Goal: Obtain resource: Download file/media

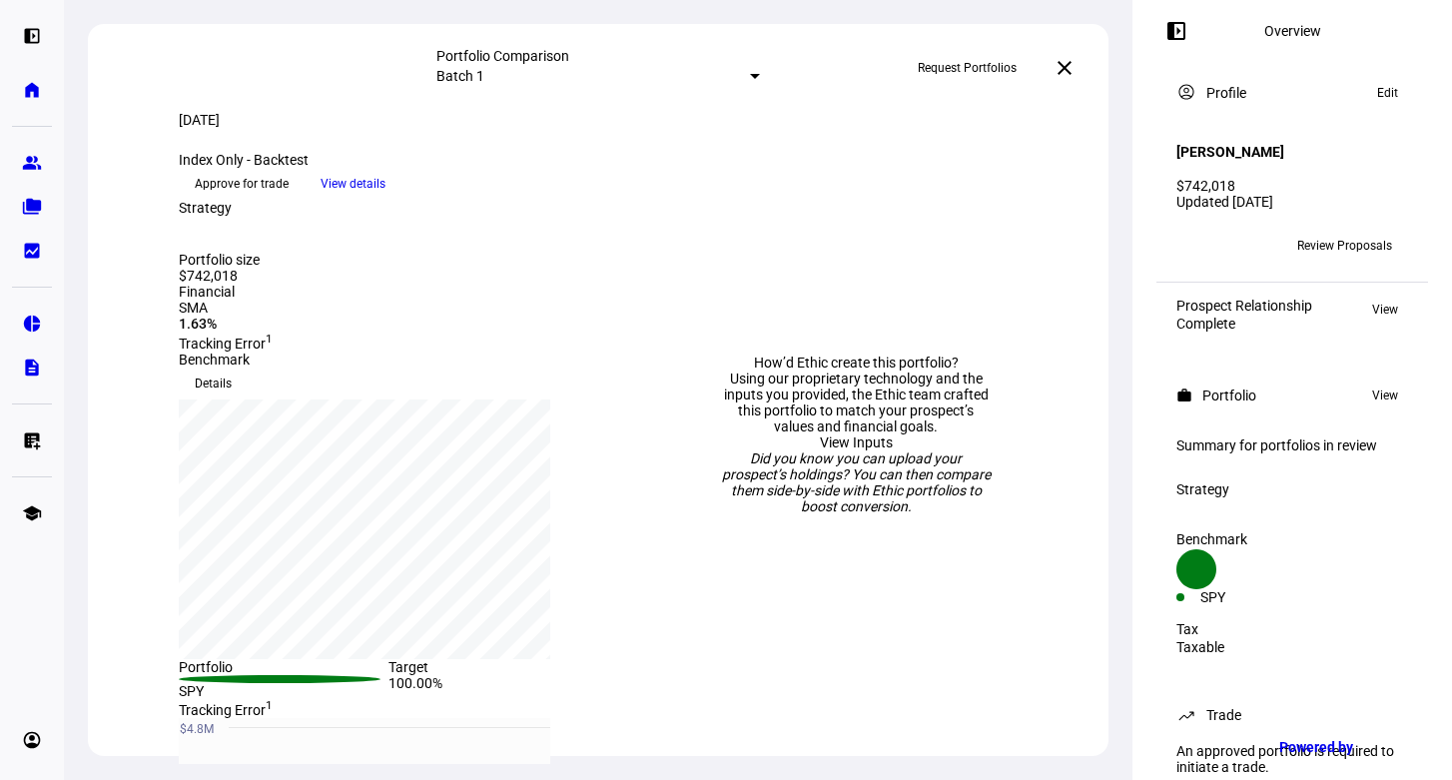
click at [1064, 76] on span at bounding box center [1065, 68] width 48 height 48
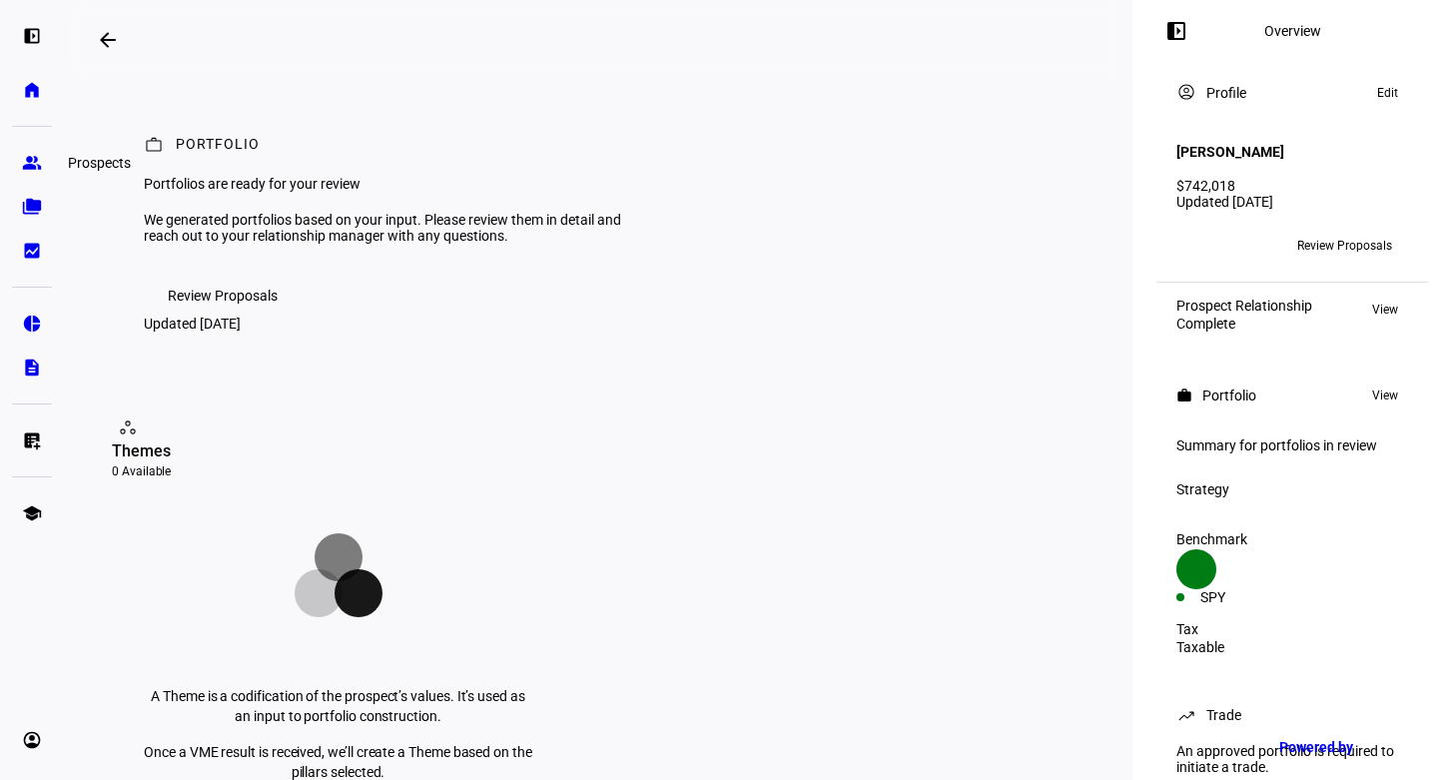
click at [29, 162] on eth-mat-symbol "group" at bounding box center [32, 163] width 20 height 20
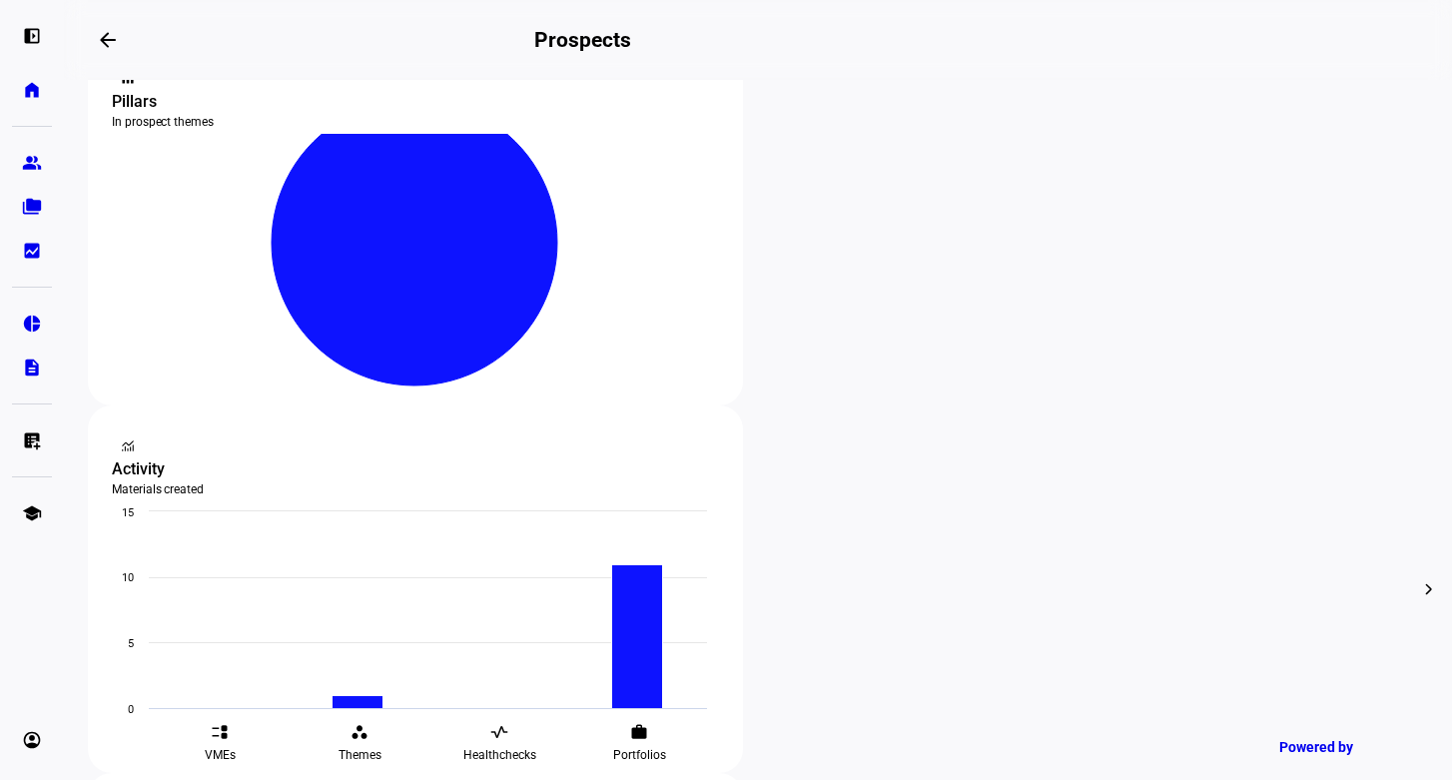
scroll to position [461, 0]
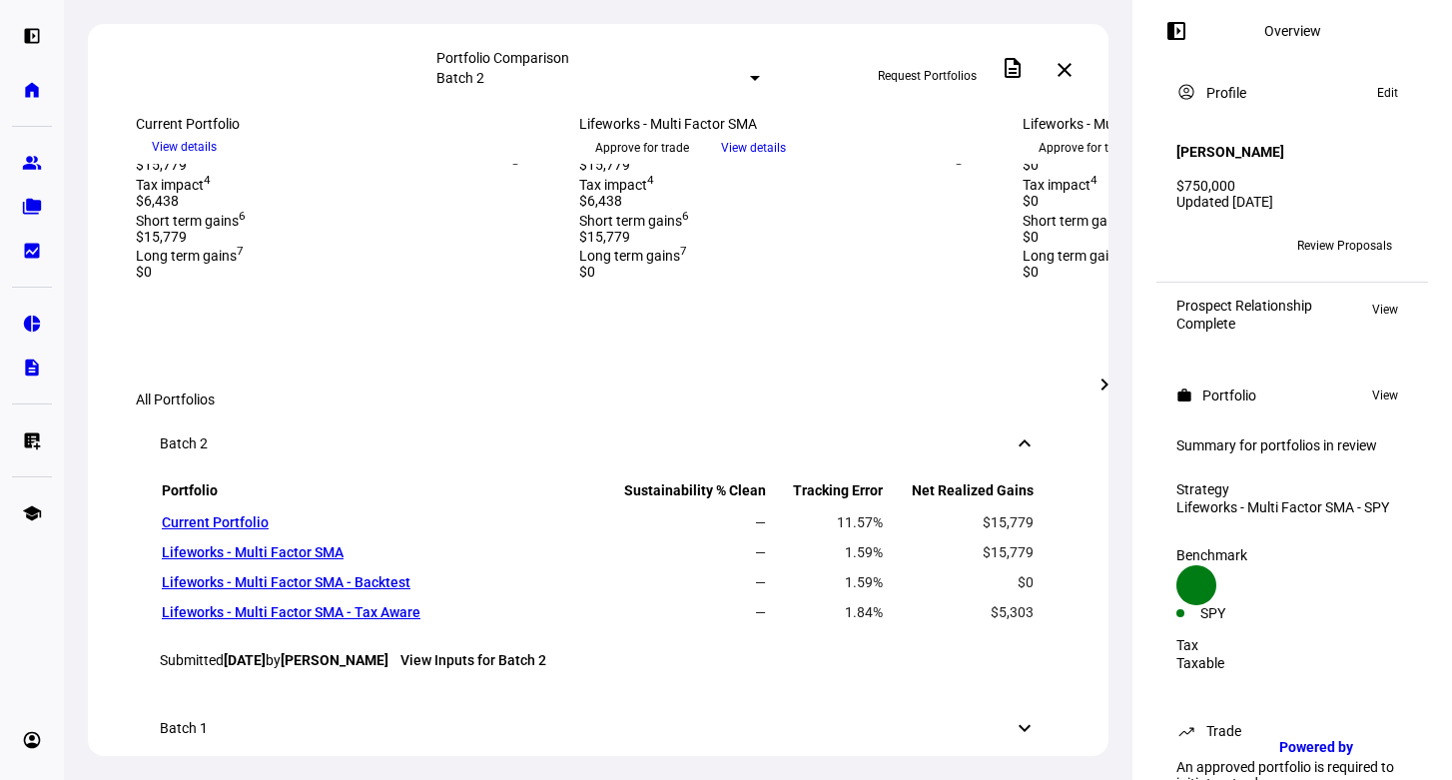
scroll to position [1007, 0]
click at [1107, 384] on mat-icon "chevron_right" at bounding box center [1105, 385] width 24 height 24
click at [1104, 388] on mat-icon "chevron_right" at bounding box center [1105, 385] width 24 height 24
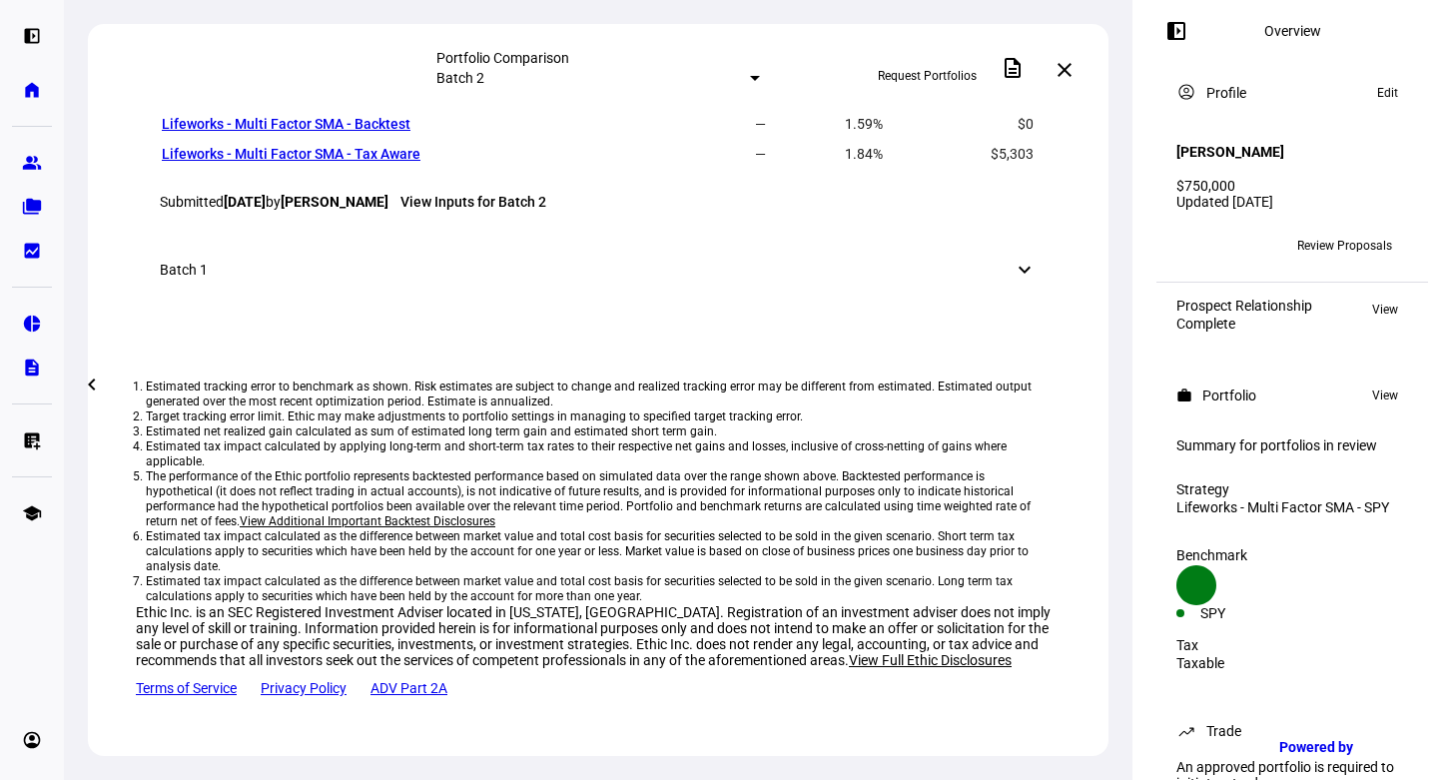
scroll to position [1763, 0]
click at [1015, 282] on mat-icon "keyboard_arrow_down" at bounding box center [1025, 270] width 24 height 24
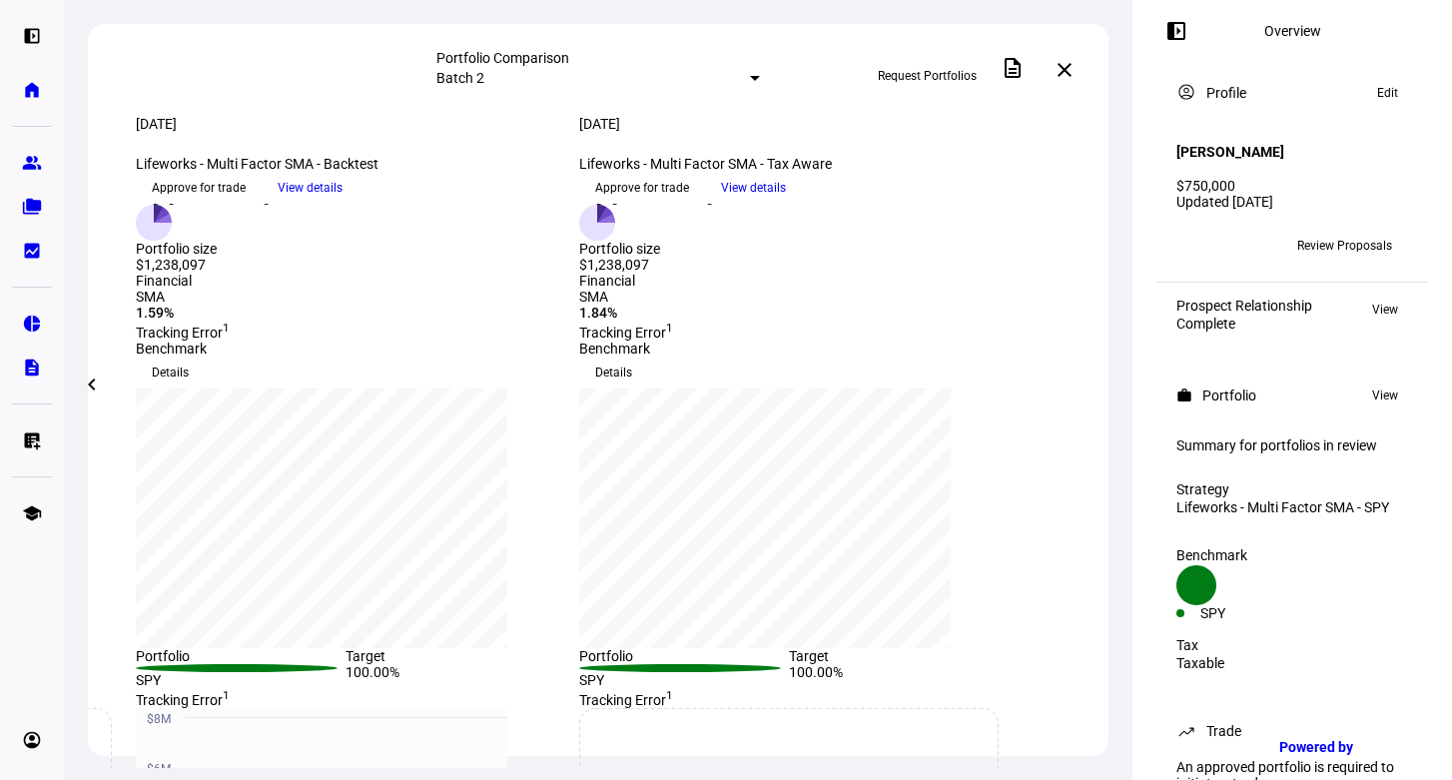
scroll to position [0, 0]
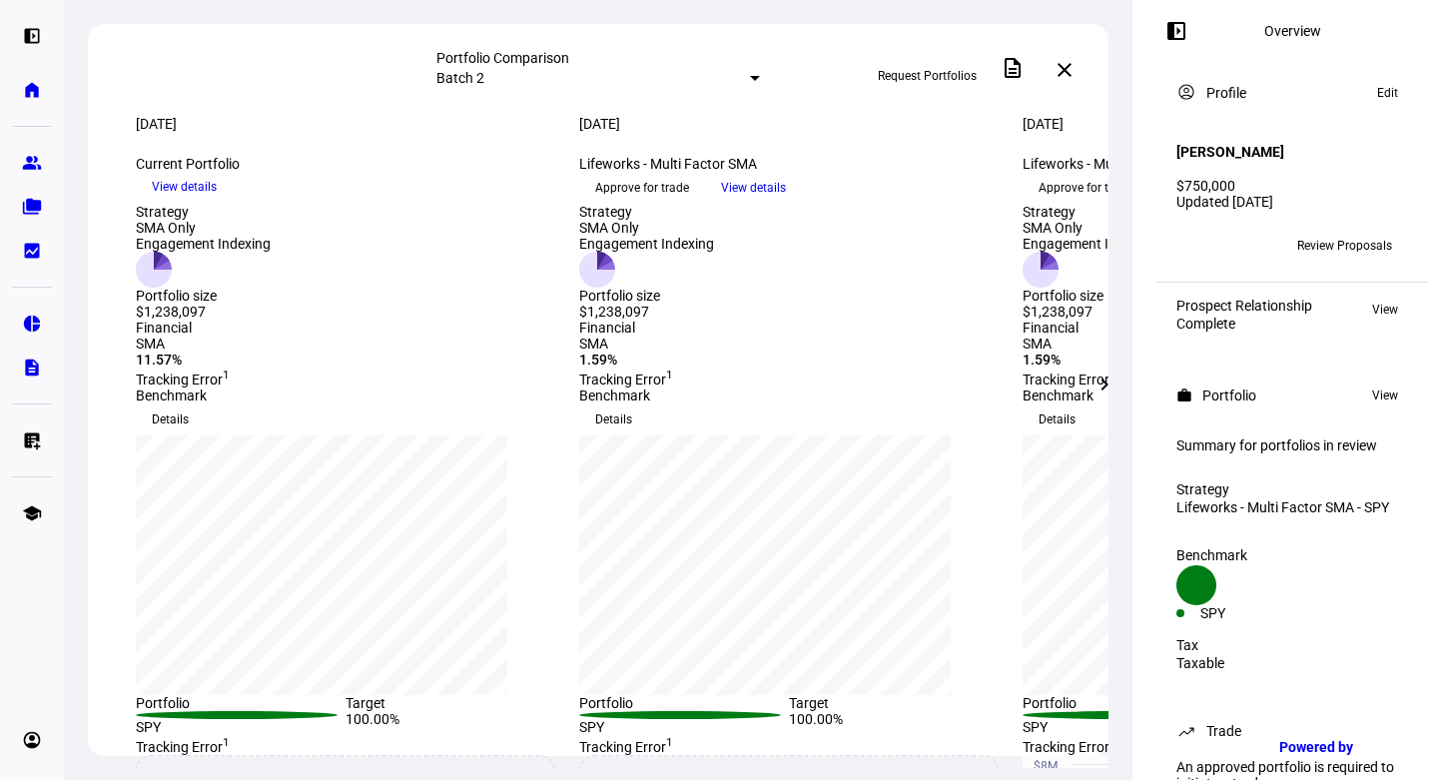
click at [1043, 204] on div "Approve for trade View details" at bounding box center [1232, 188] width 419 height 32
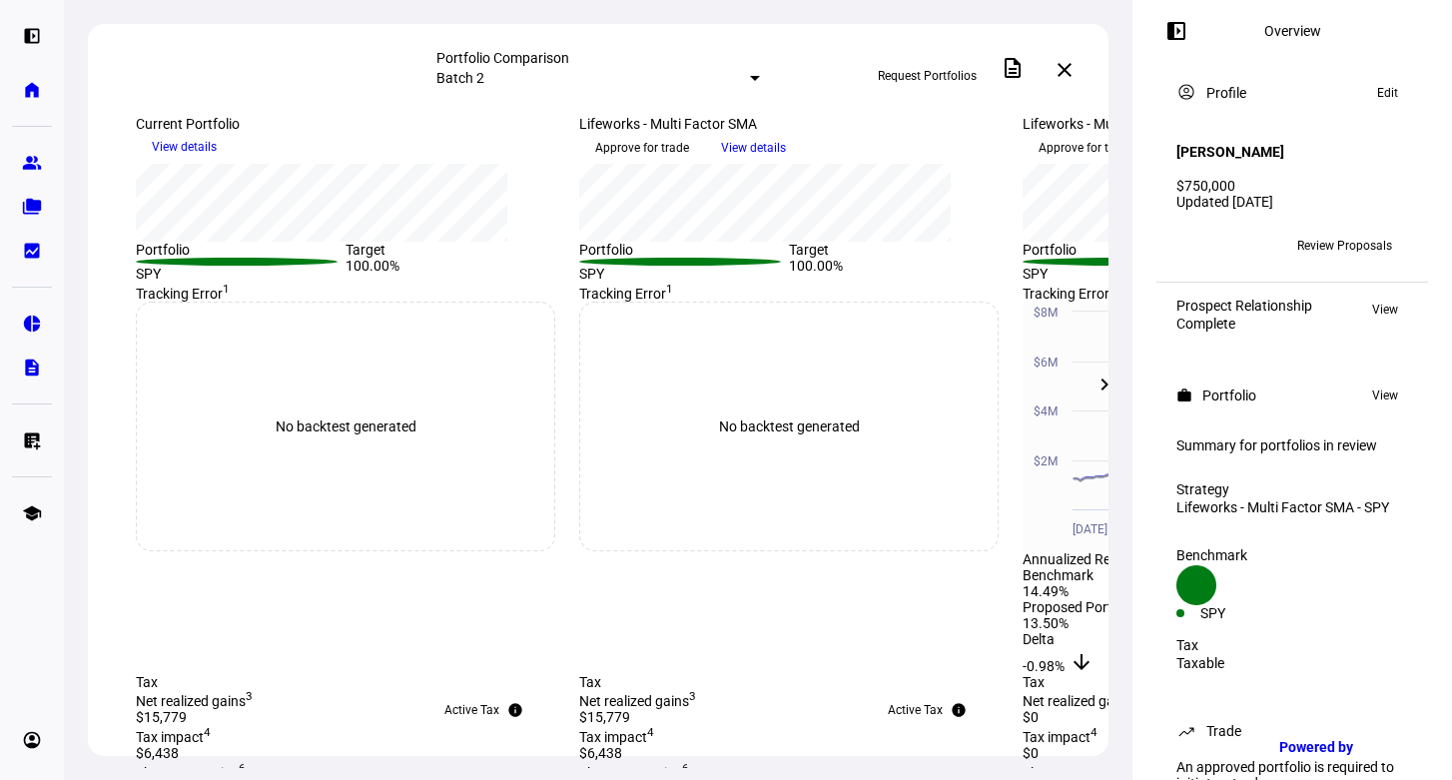
scroll to position [449, 0]
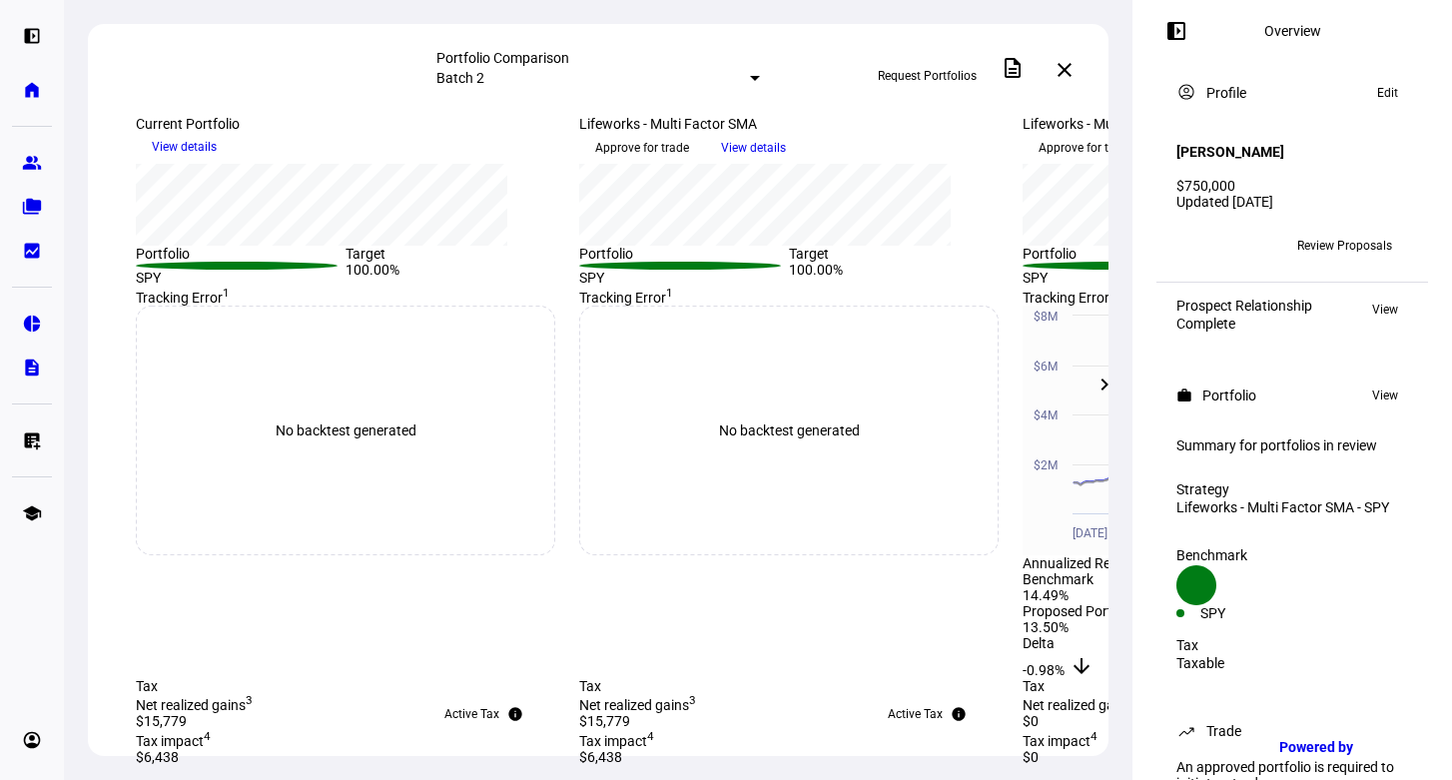
click at [786, 163] on span "View details" at bounding box center [753, 148] width 65 height 30
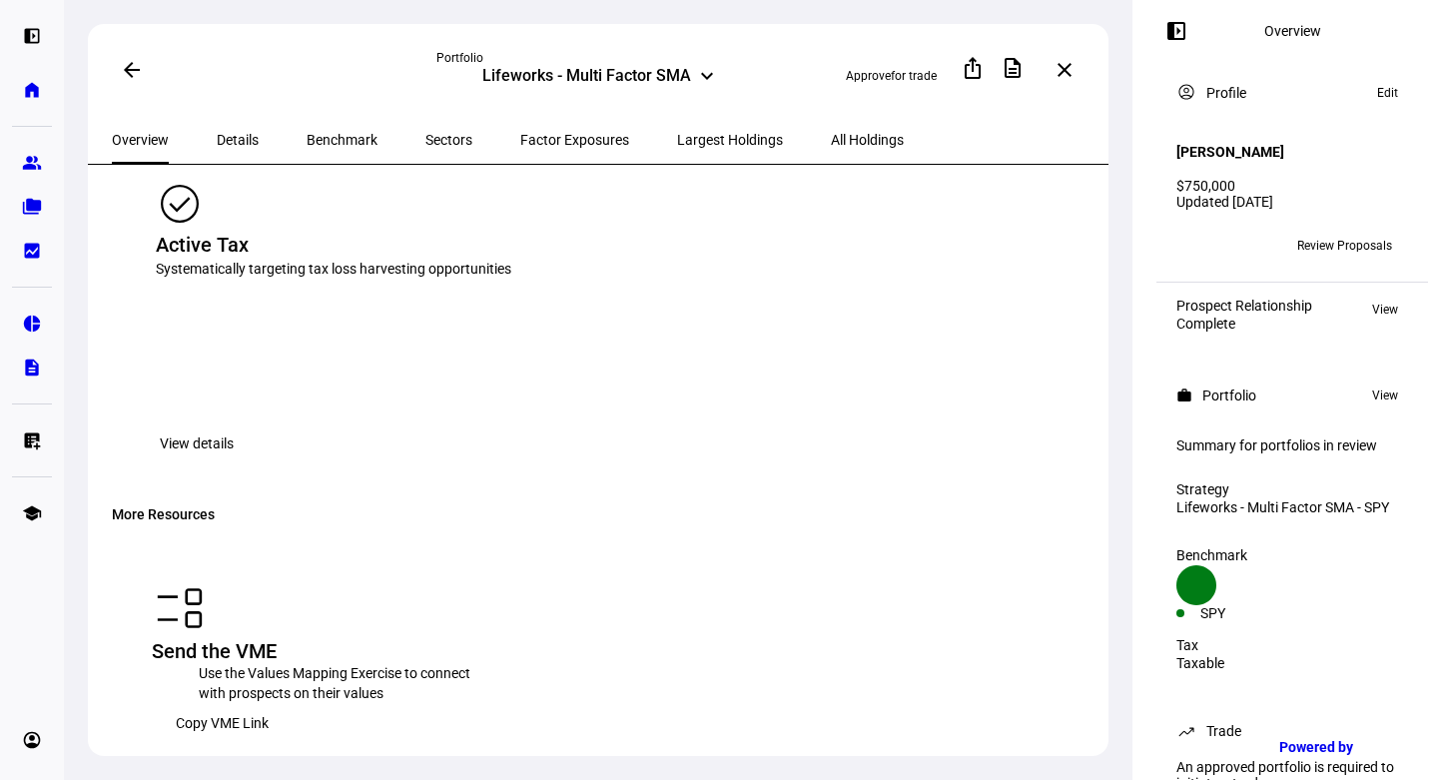
scroll to position [1828, 0]
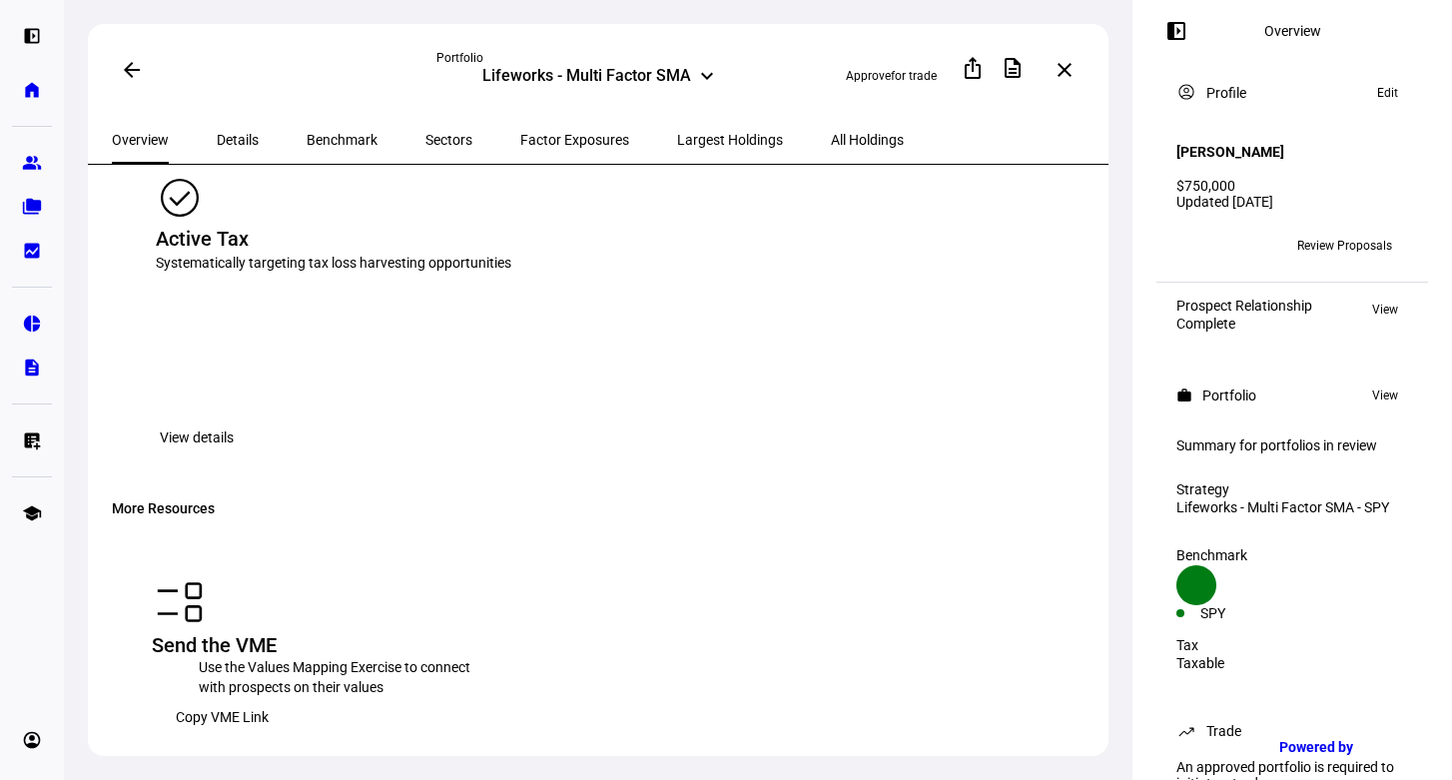
click at [237, 140] on span "Details" at bounding box center [238, 140] width 42 height 14
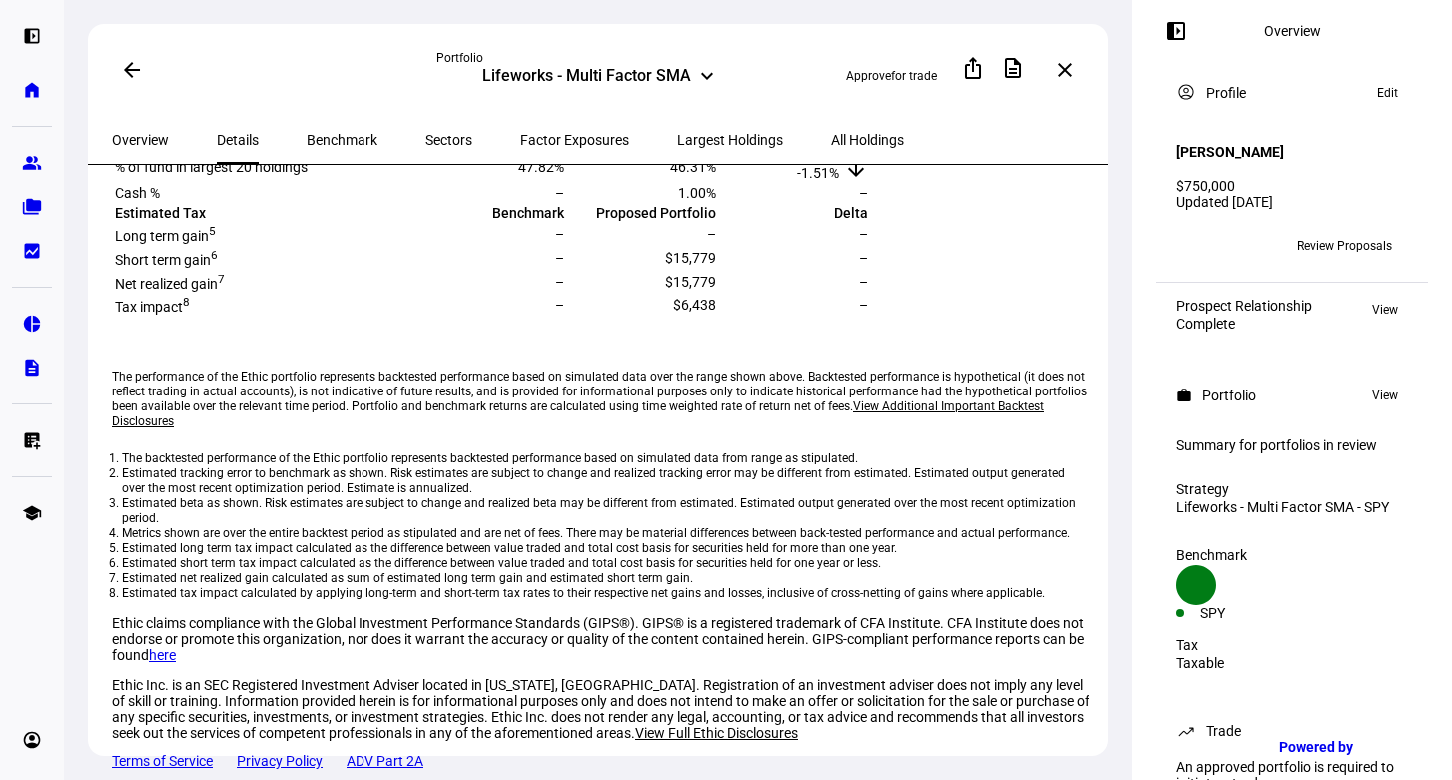
scroll to position [753, 0]
click at [336, 143] on span "Benchmark" at bounding box center [342, 140] width 71 height 14
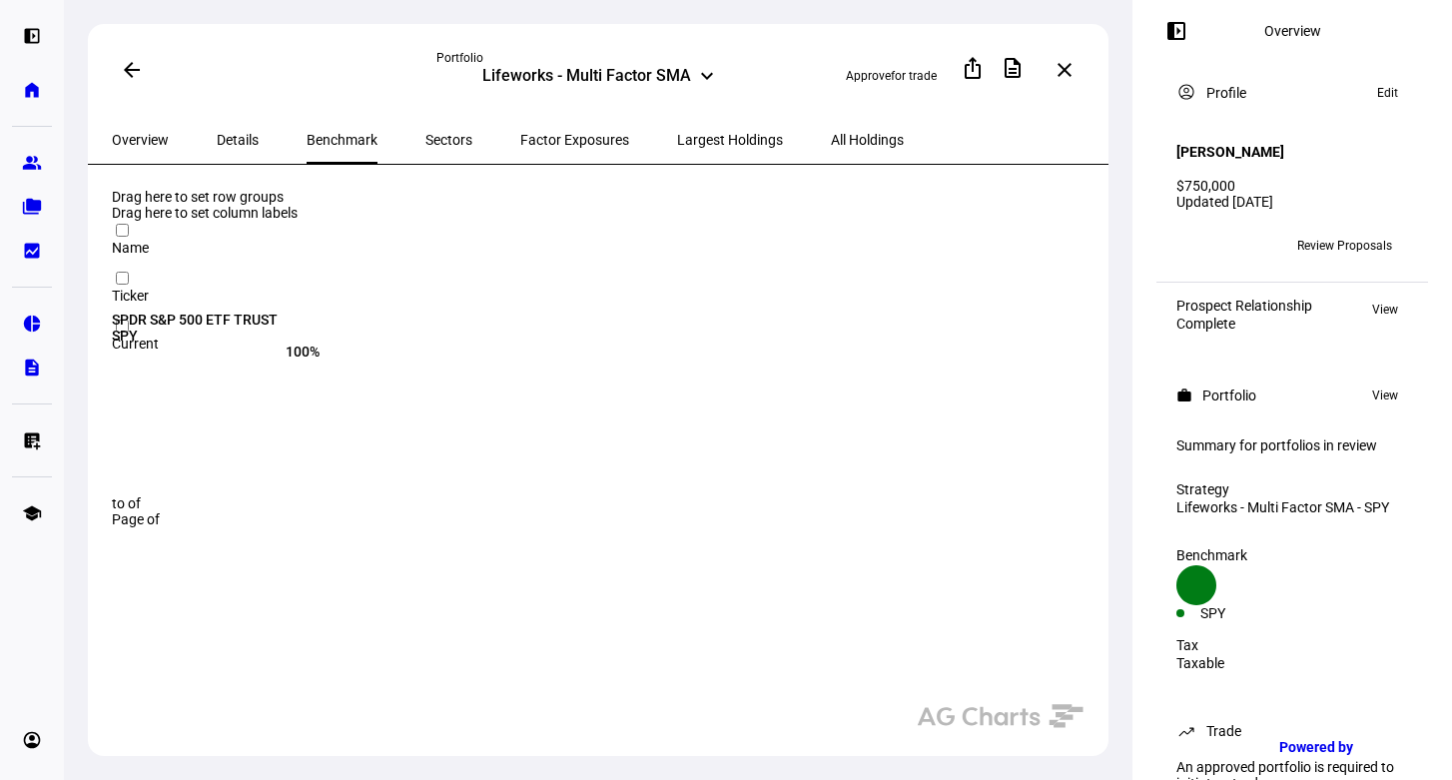
click at [425, 137] on span "Sectors" at bounding box center [448, 140] width 47 height 14
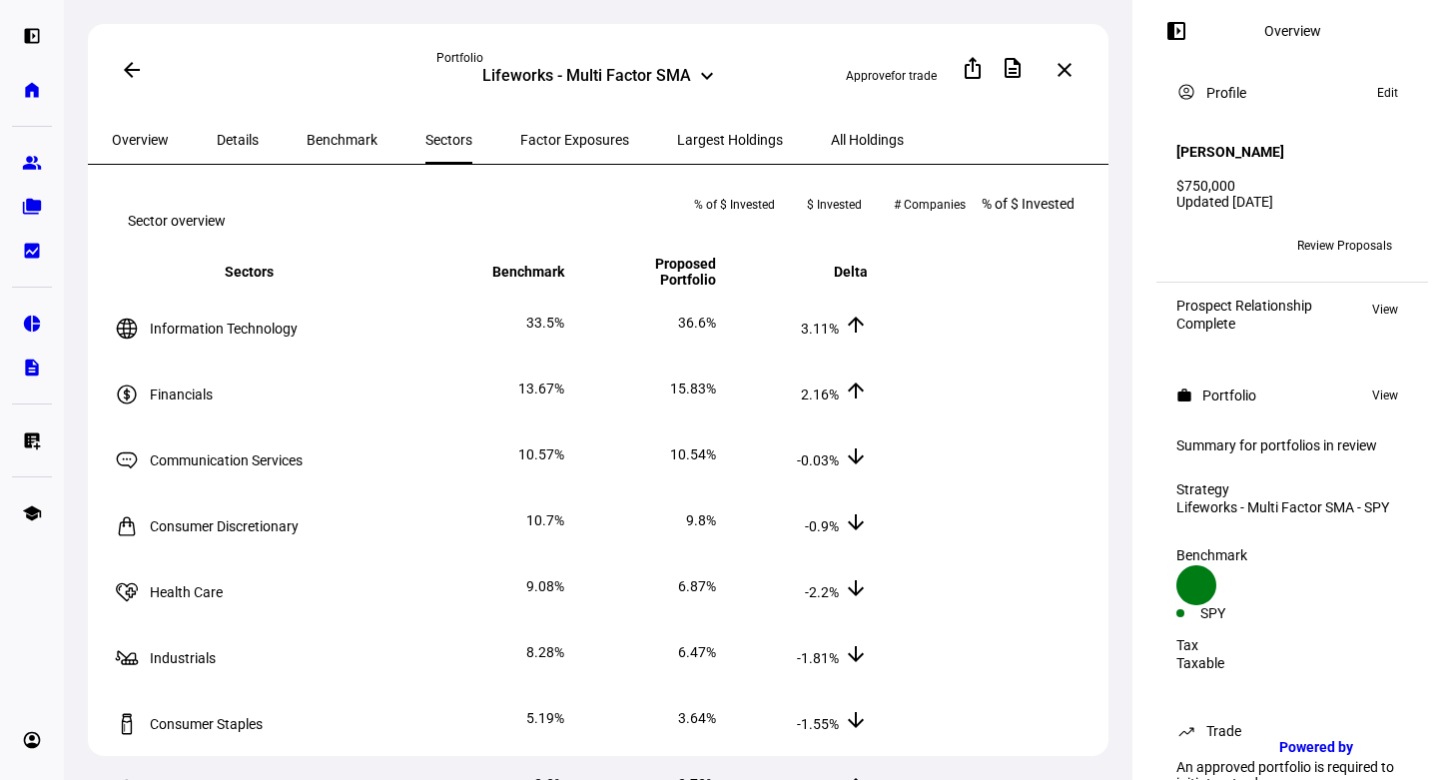
click at [520, 133] on span "Factor Exposures" at bounding box center [574, 140] width 109 height 14
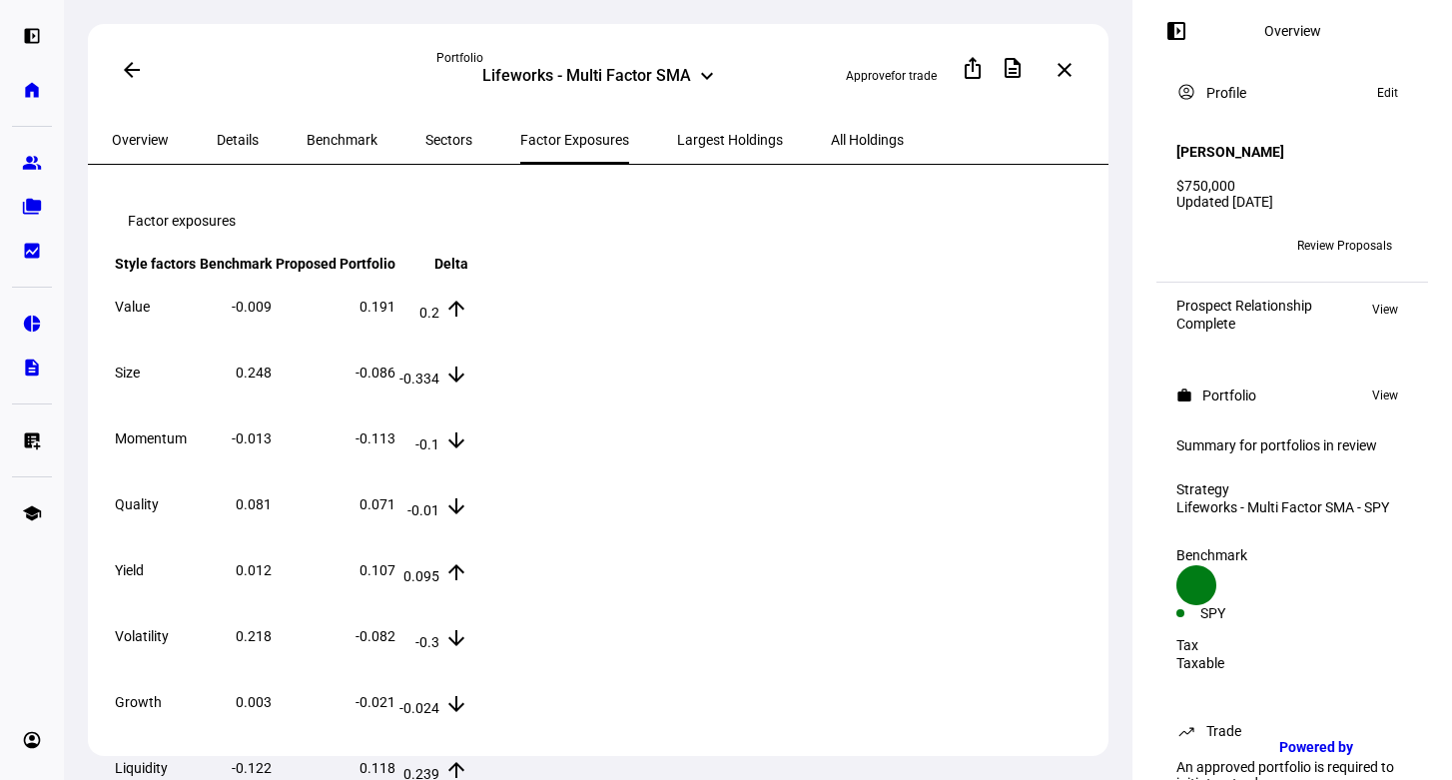
click at [677, 133] on span "Largest Holdings" at bounding box center [730, 140] width 106 height 14
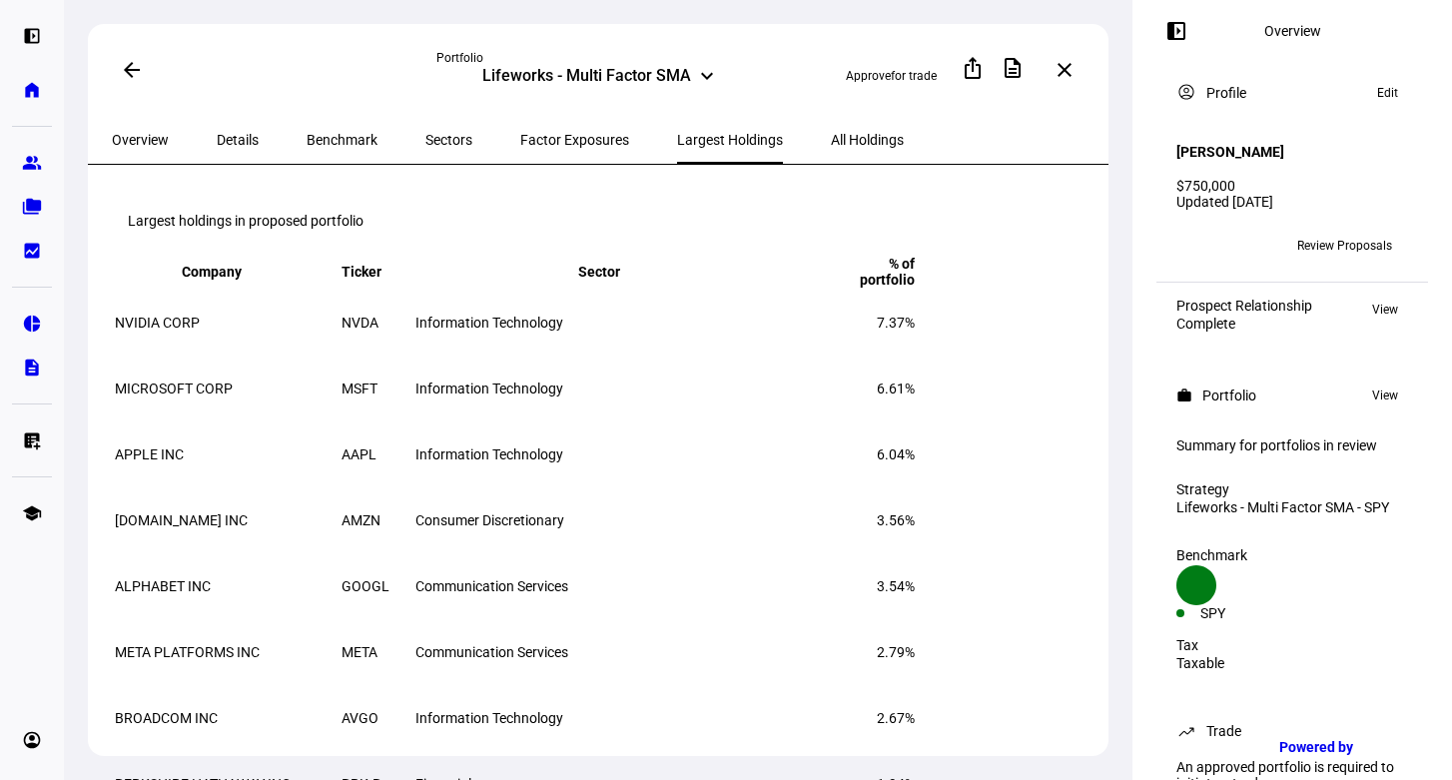
click at [831, 135] on span "All Holdings" at bounding box center [867, 140] width 73 height 14
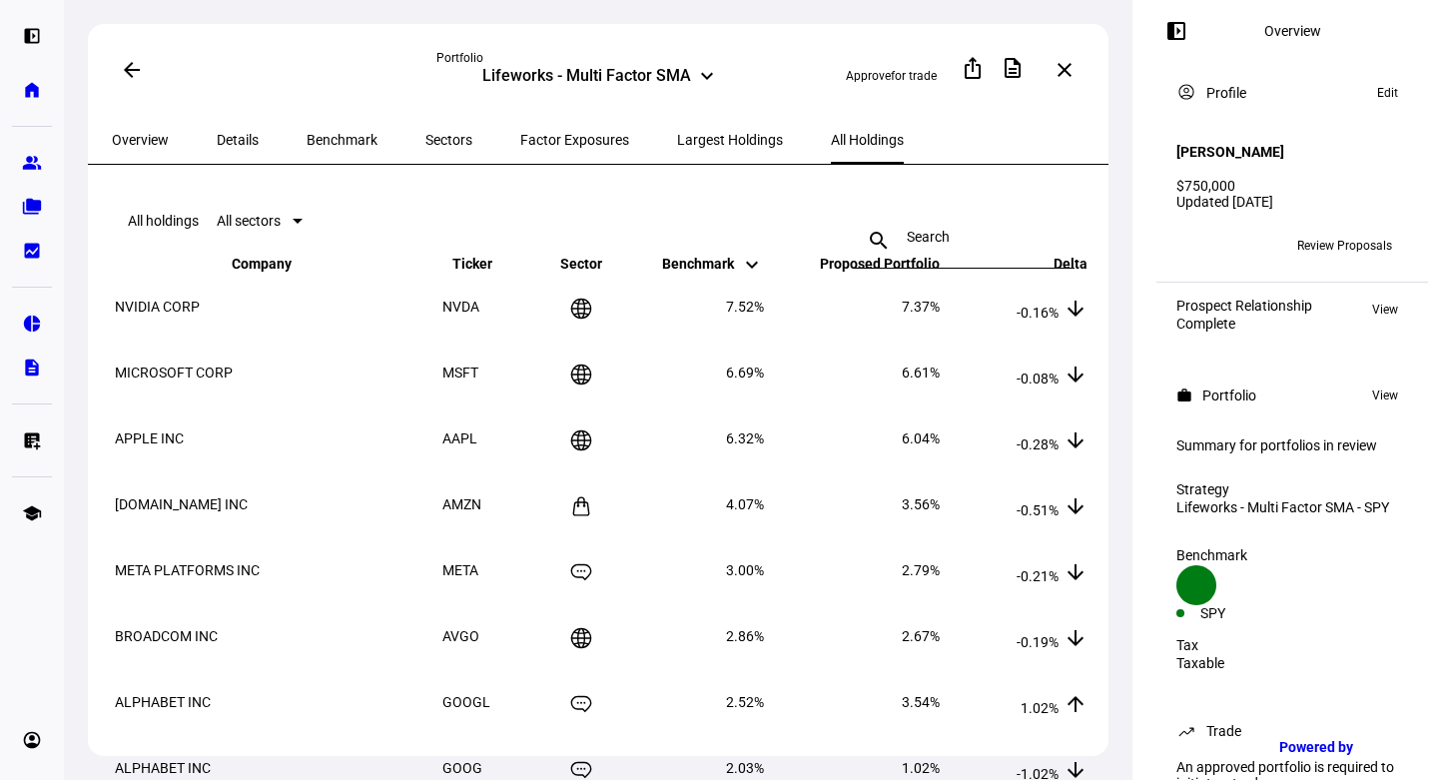
click at [234, 142] on span "Details" at bounding box center [238, 140] width 42 height 14
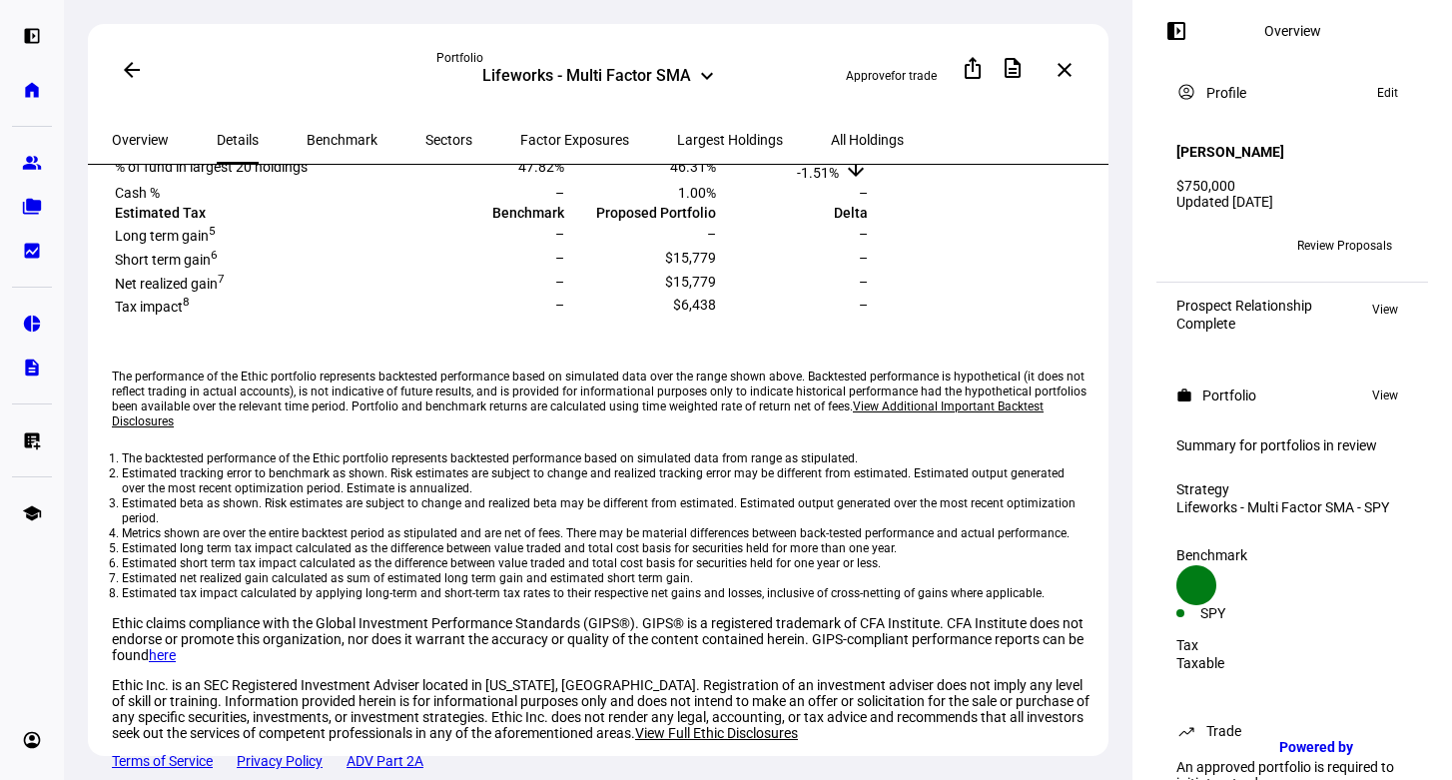
scroll to position [945, 0]
click at [1023, 72] on mat-icon "description" at bounding box center [1013, 68] width 24 height 24
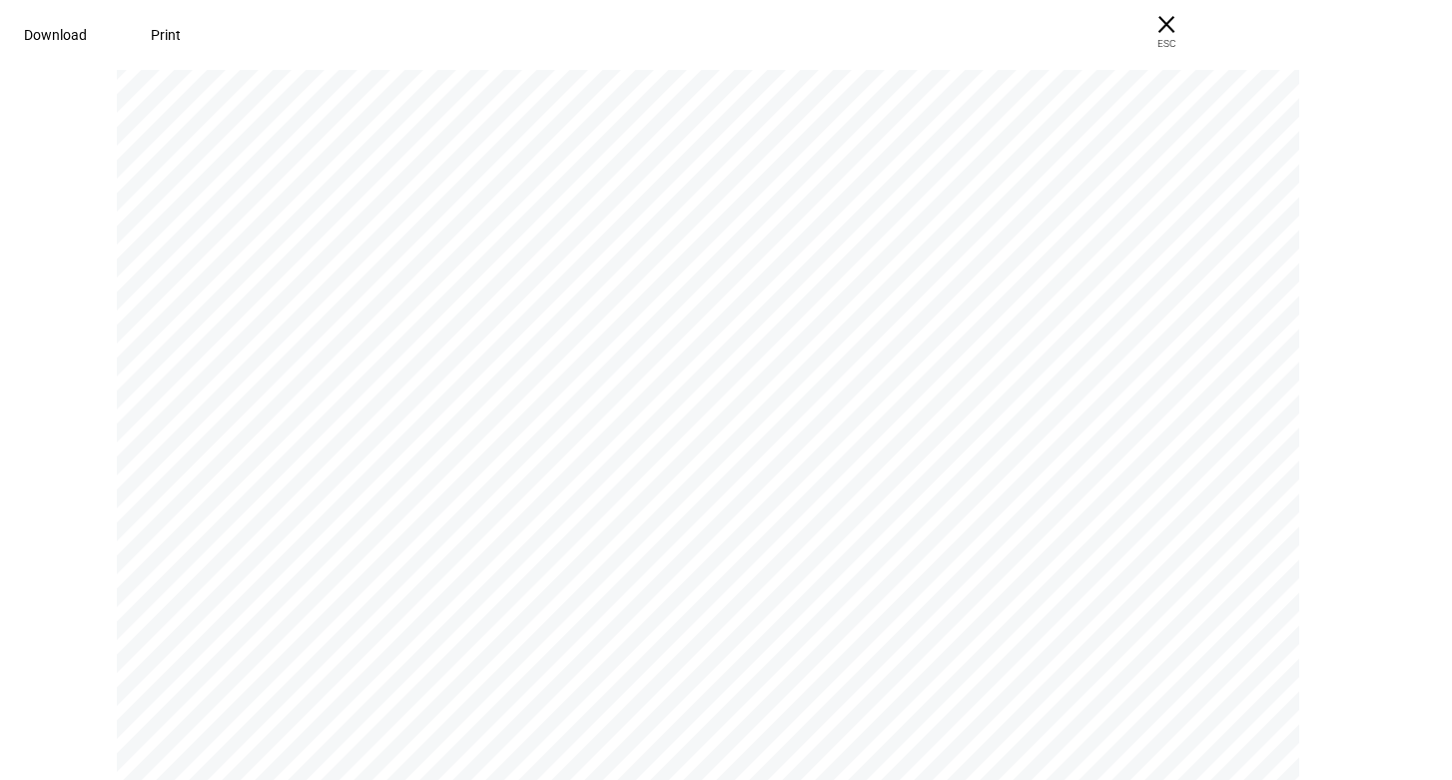
scroll to position [0, 0]
click at [1199, 24] on span "× ESC" at bounding box center [1167, 32] width 64 height 64
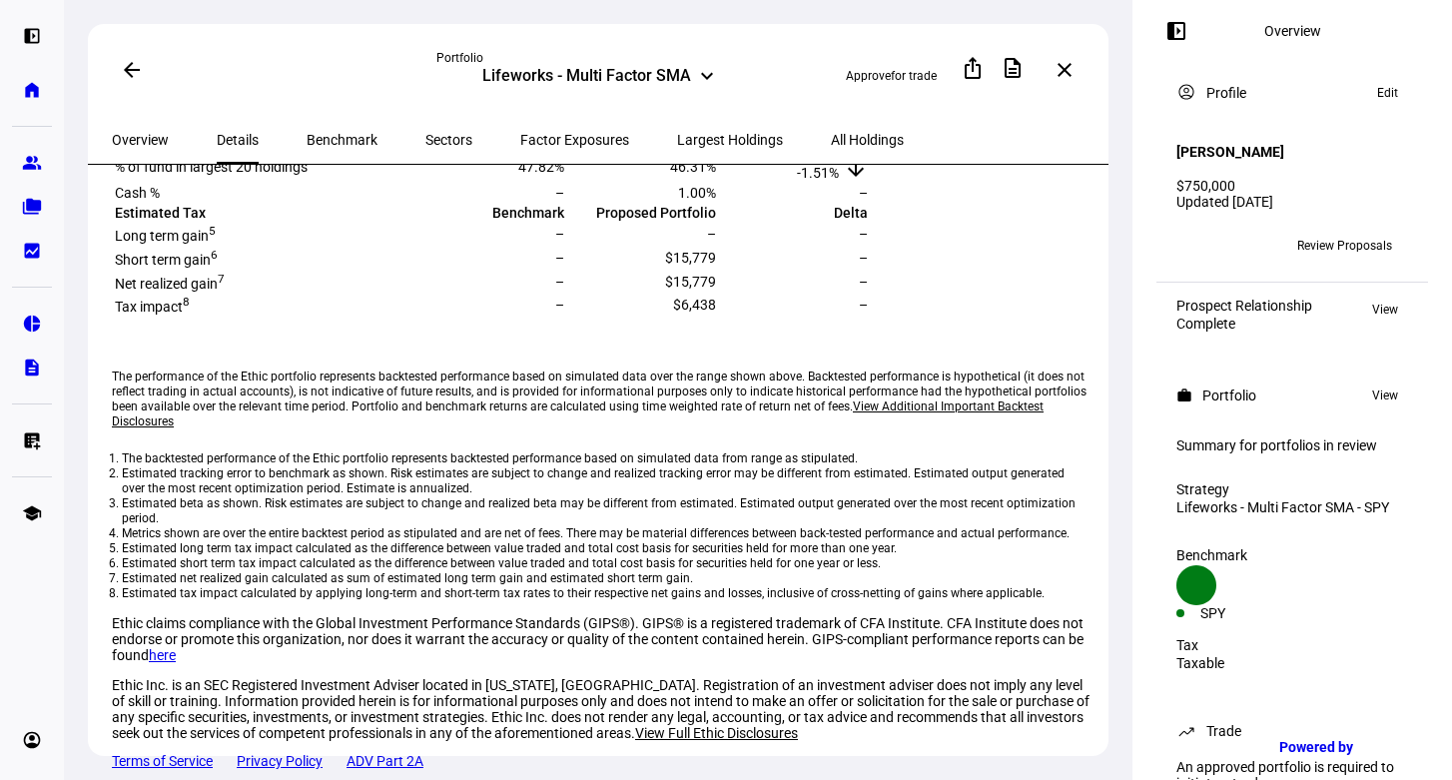
click at [1067, 64] on mat-icon "close" at bounding box center [1065, 70] width 24 height 24
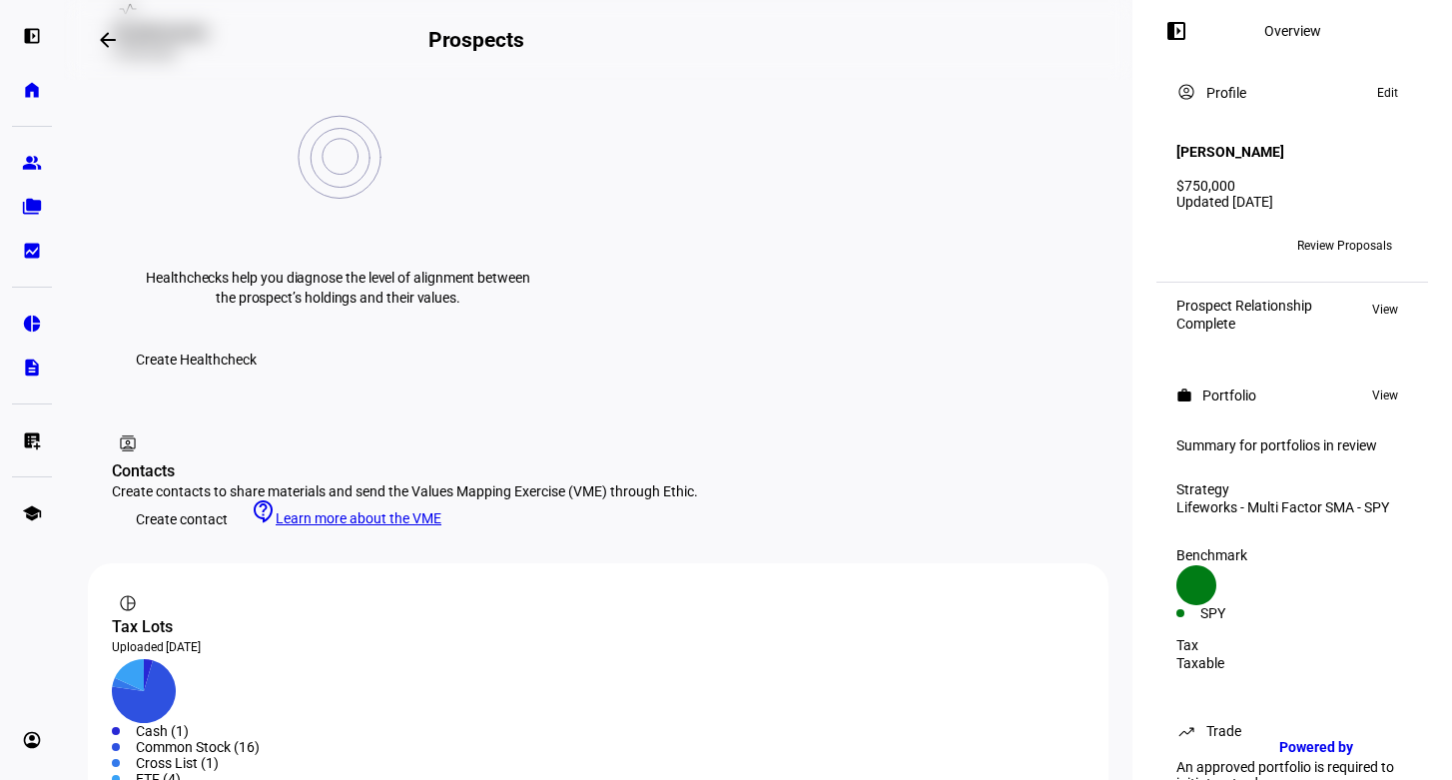
scroll to position [871, 0]
click at [41, 166] on eth-mat-symbol "group" at bounding box center [32, 163] width 20 height 20
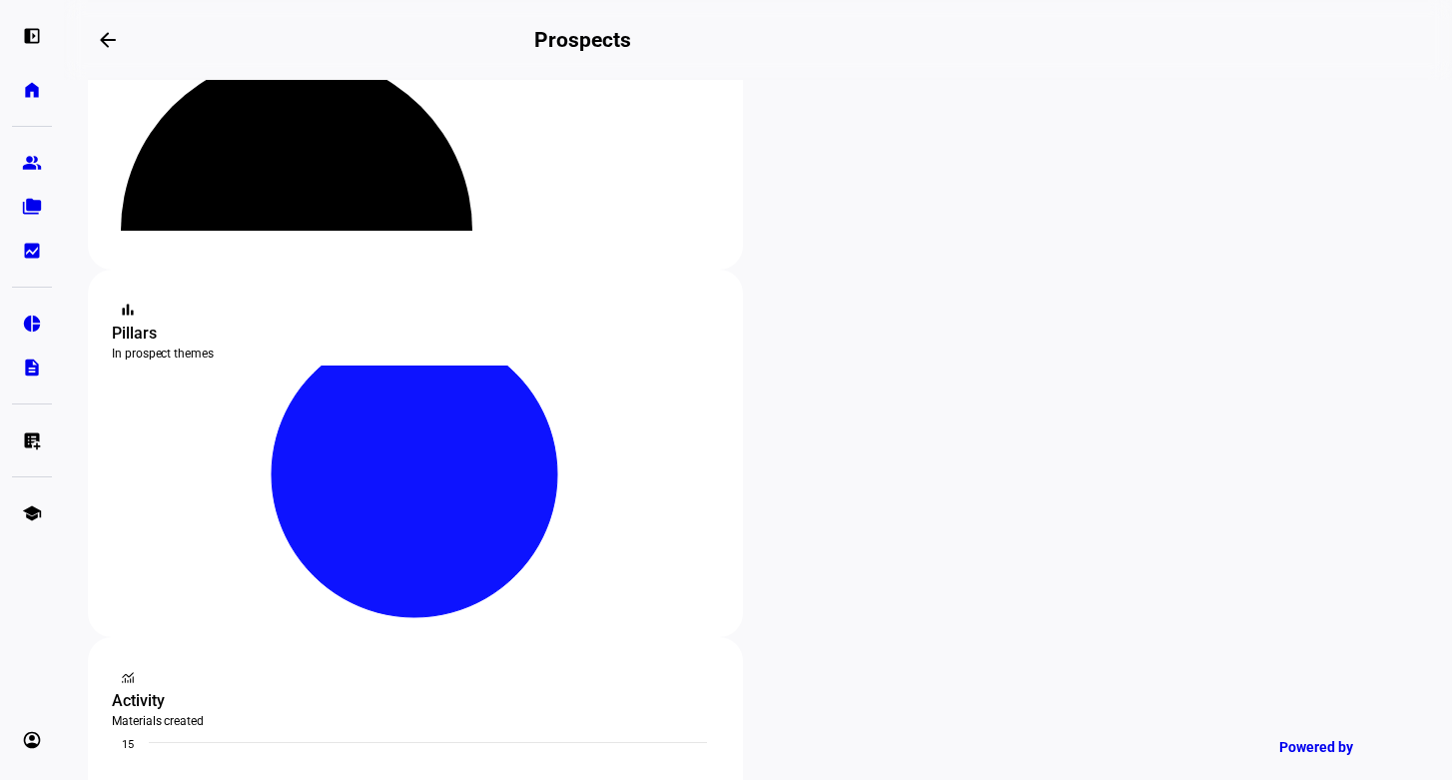
scroll to position [416, 0]
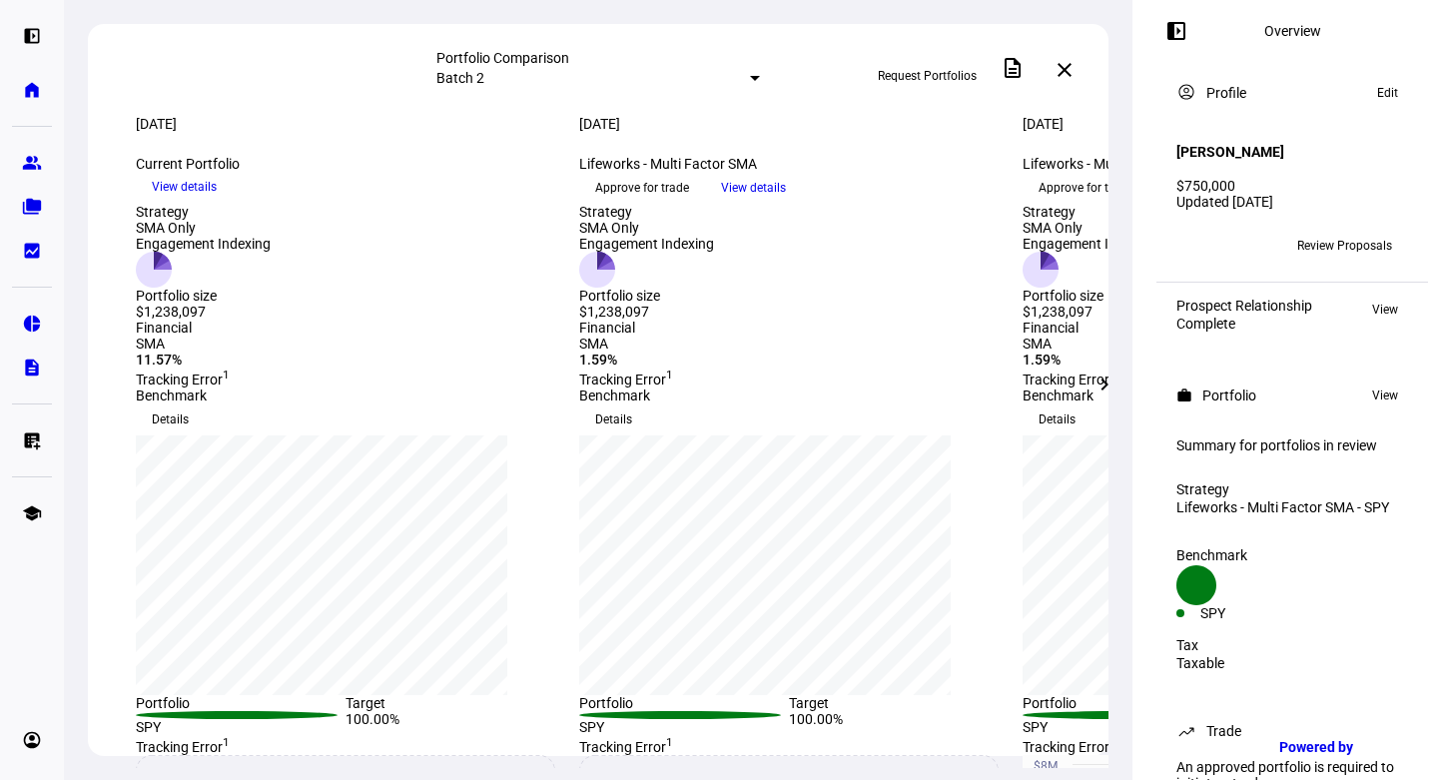
click at [750, 76] on div at bounding box center [755, 78] width 10 height 5
click at [607, 167] on div "Batch 1" at bounding box center [751, 159] width 350 height 16
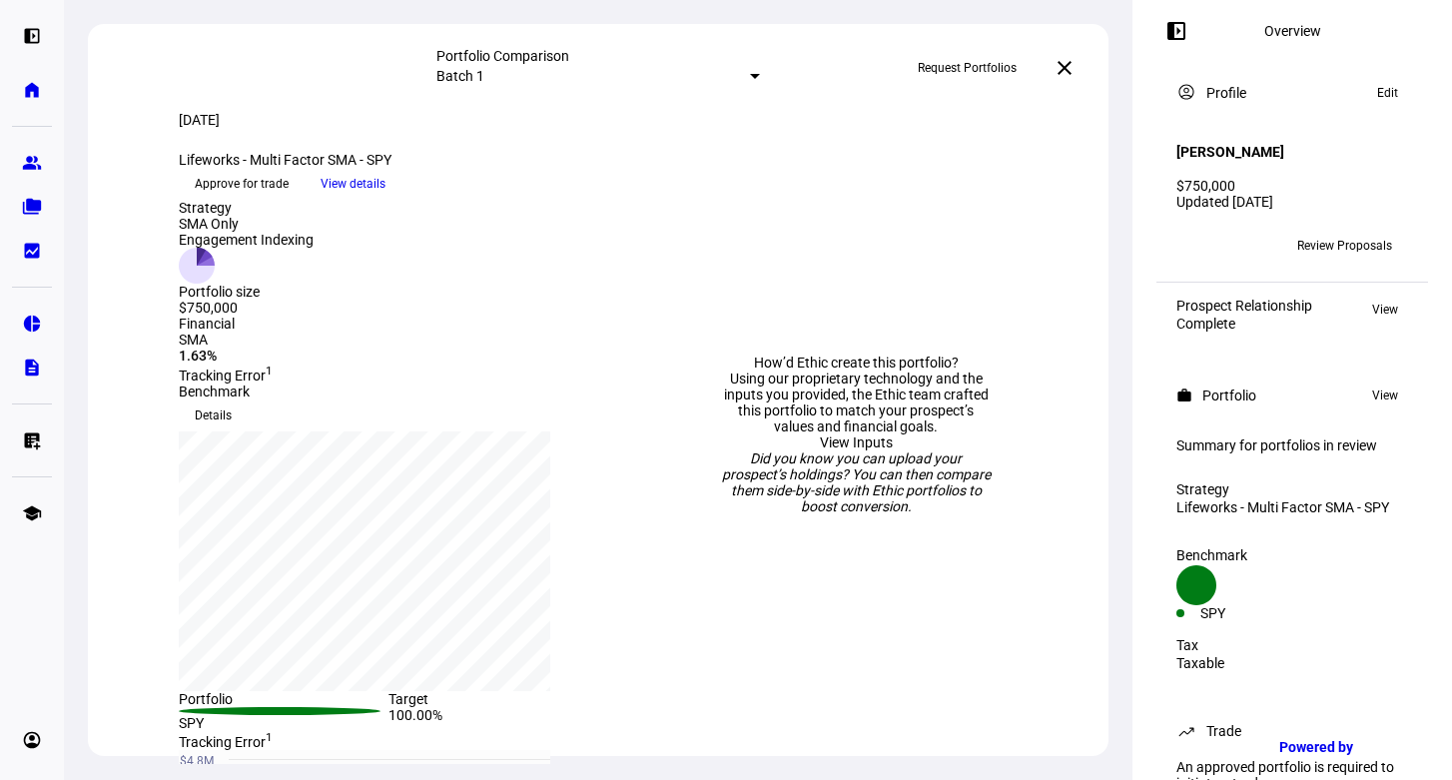
click at [232, 431] on span "Details" at bounding box center [213, 416] width 37 height 32
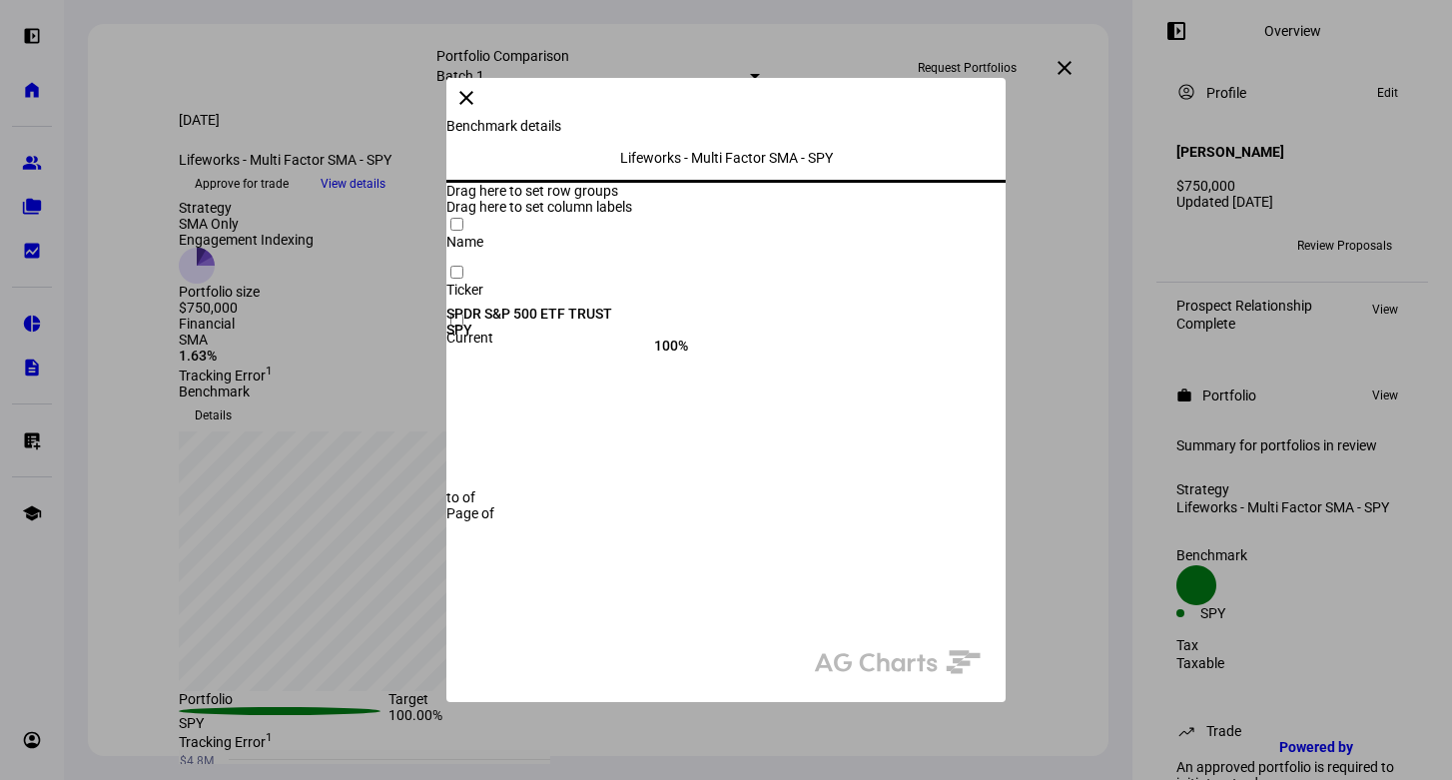
click at [490, 107] on span at bounding box center [466, 98] width 48 height 48
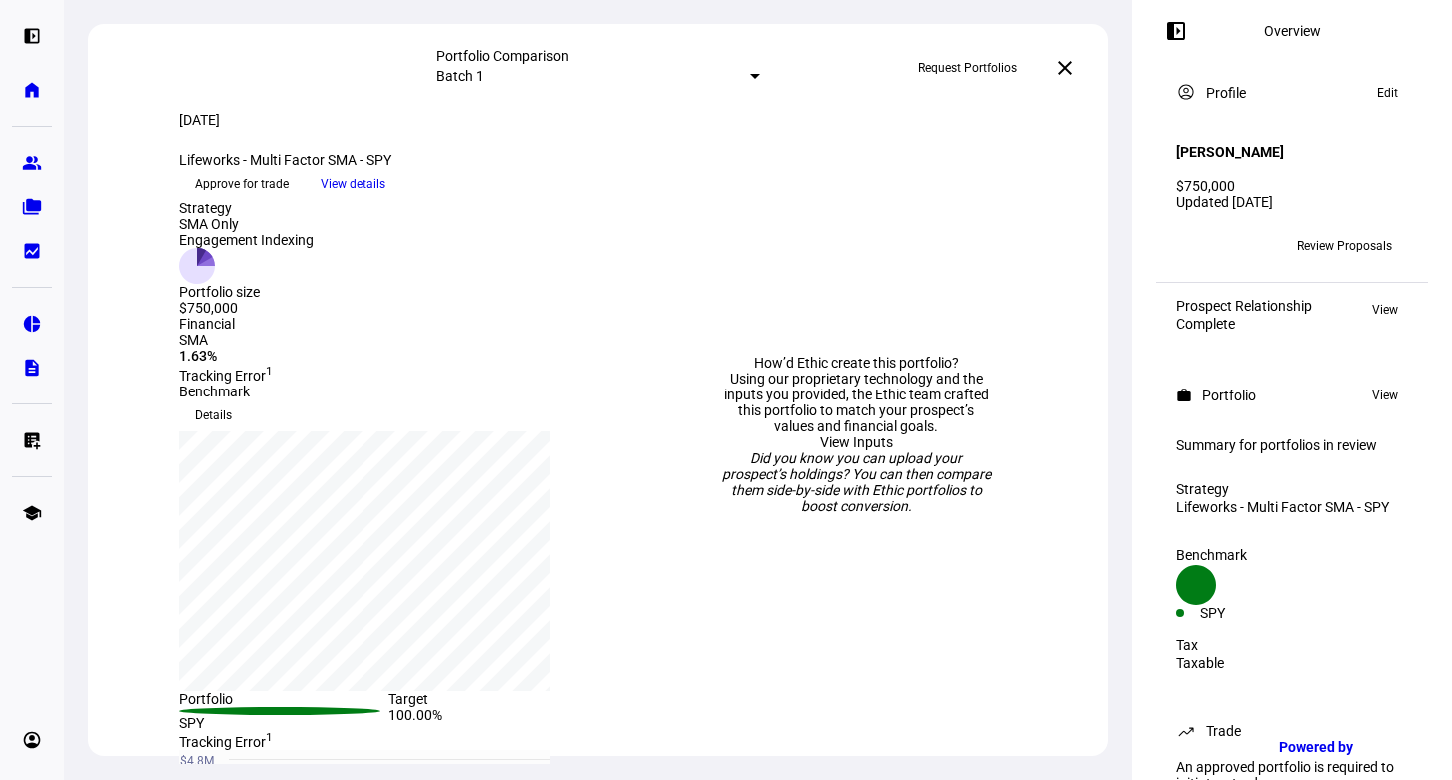
click at [386, 199] on span "View details" at bounding box center [353, 184] width 65 height 30
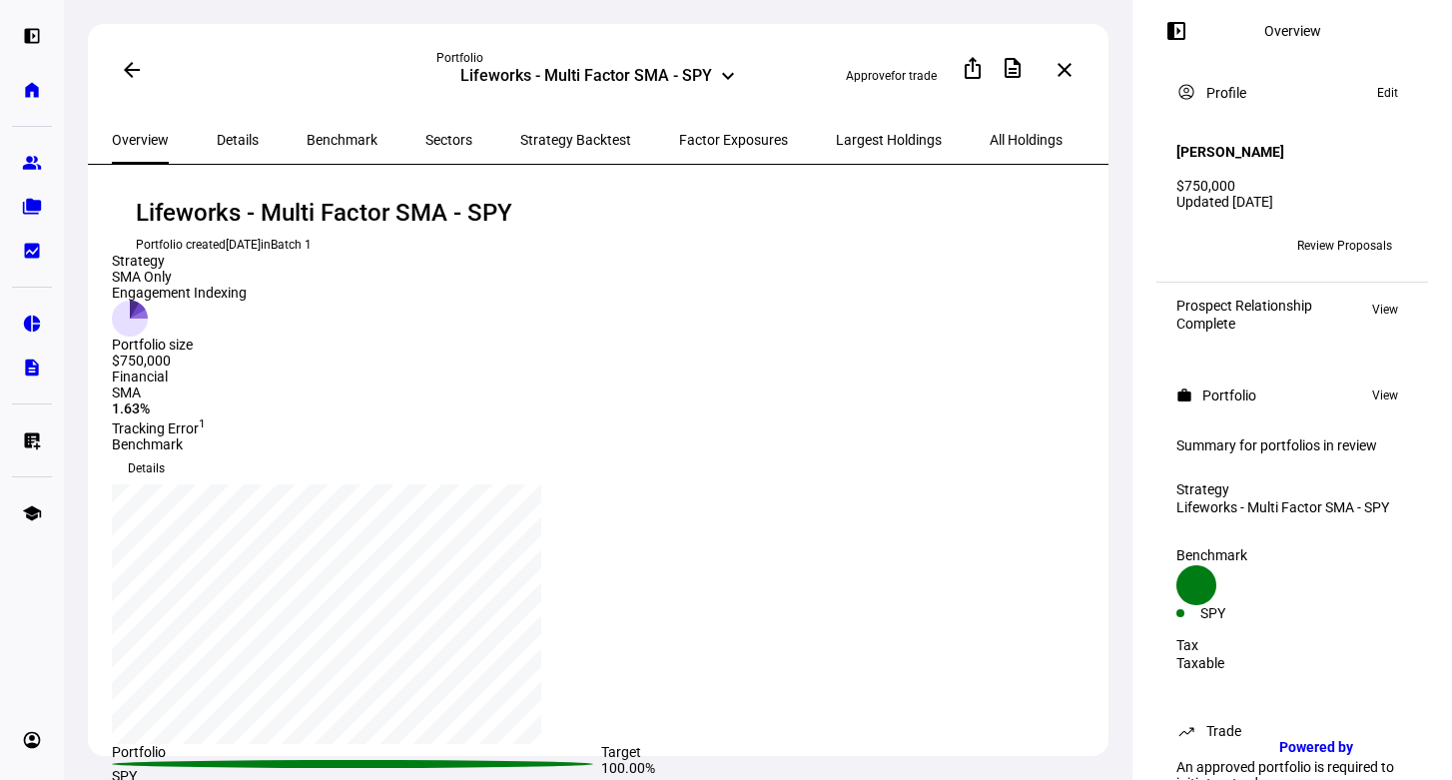
click at [520, 139] on span "Strategy Backtest" at bounding box center [575, 140] width 111 height 14
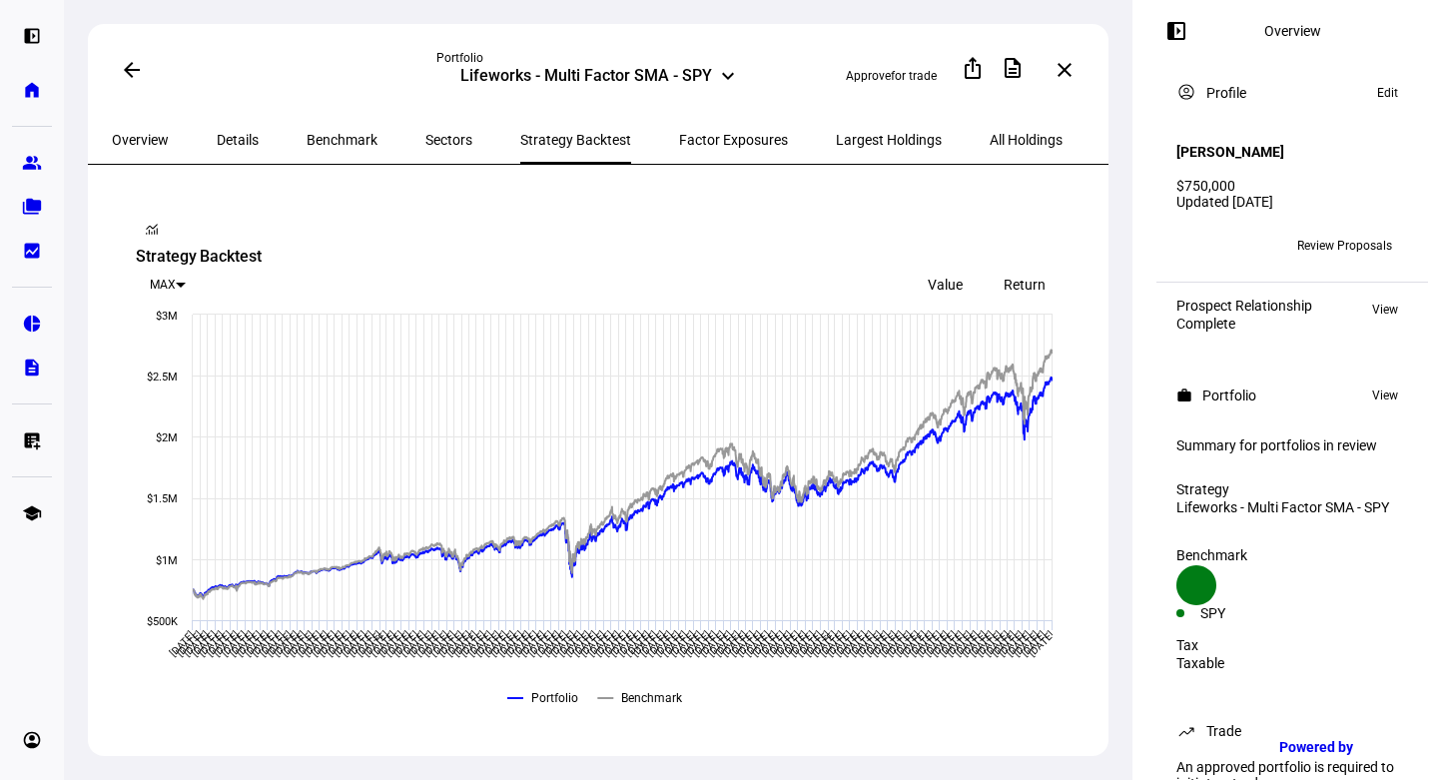
click at [151, 134] on span "Overview" at bounding box center [140, 140] width 57 height 14
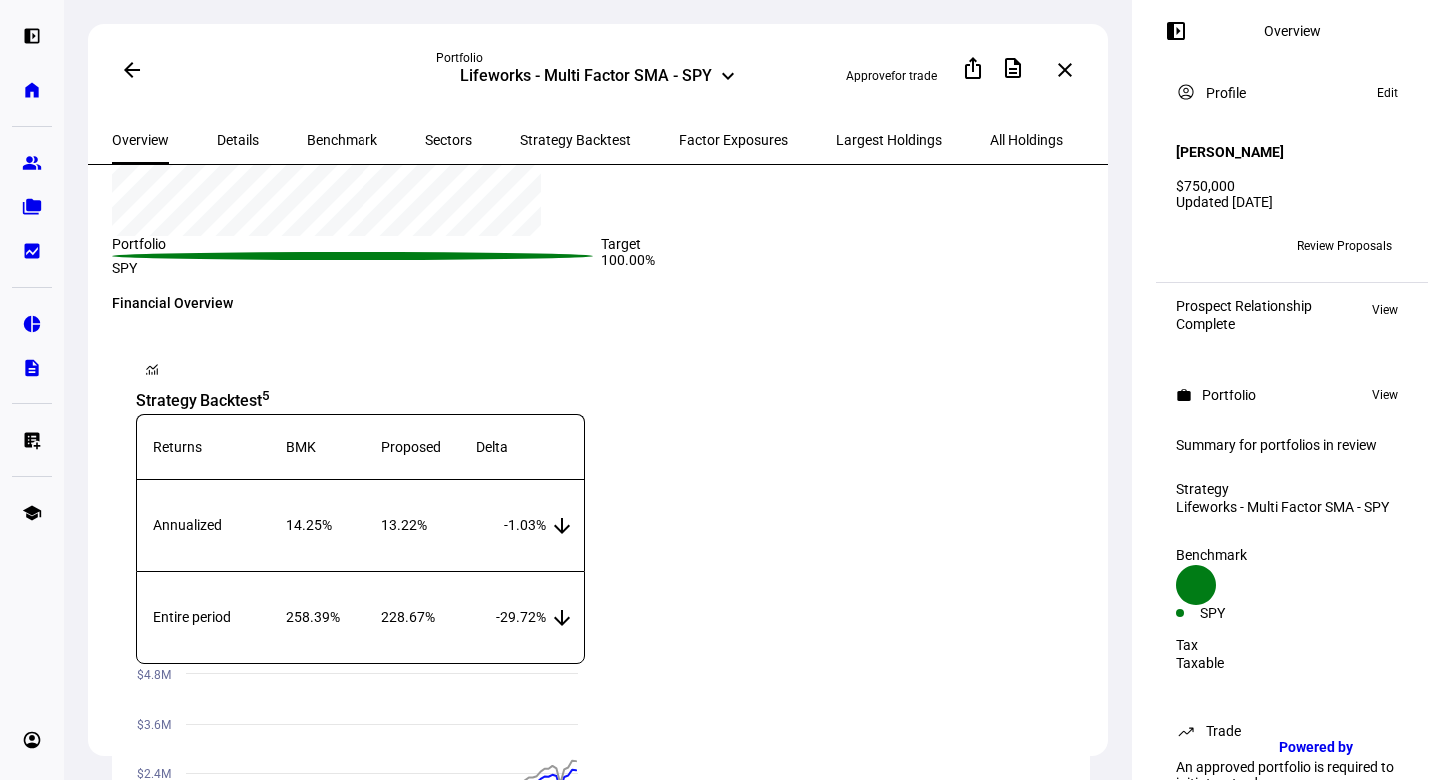
scroll to position [512, 0]
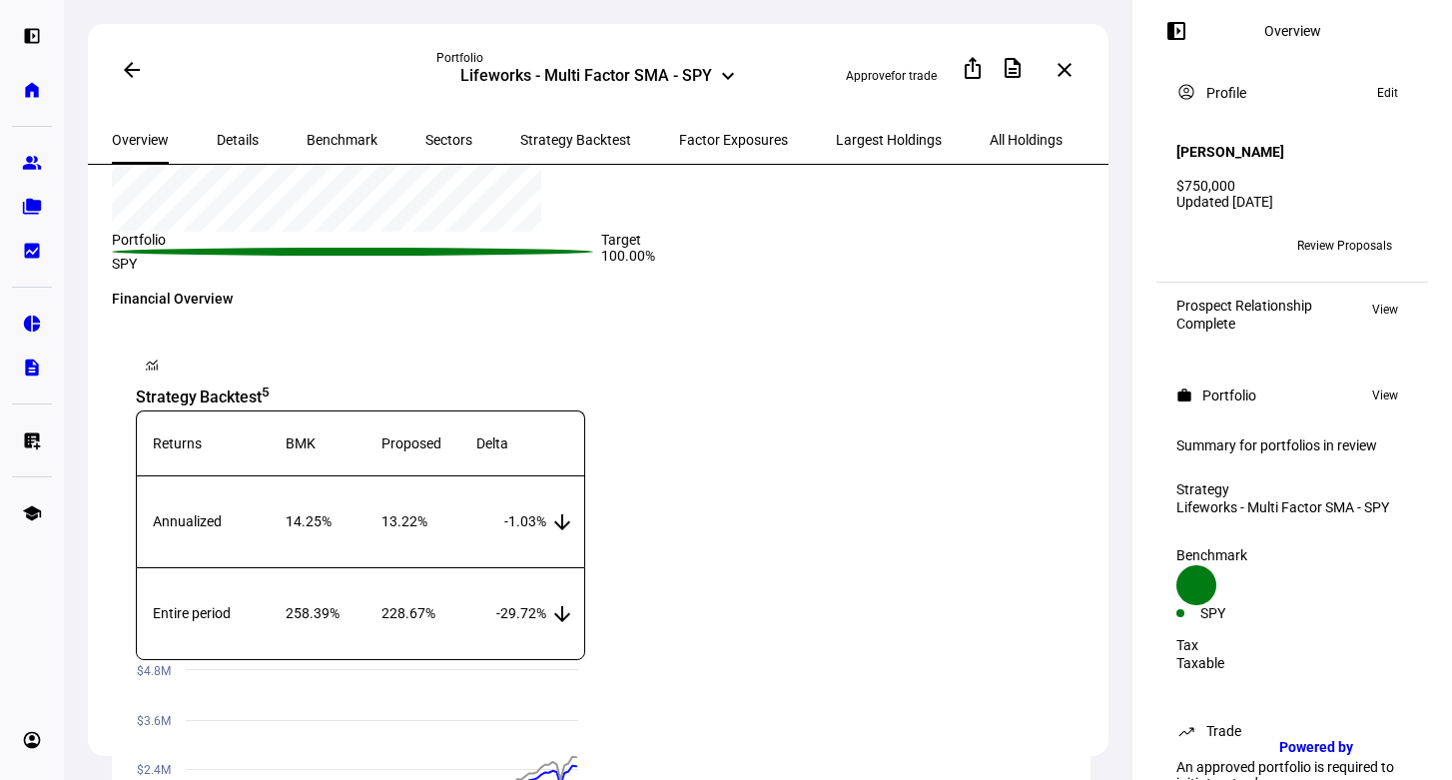
click at [217, 137] on span "Details" at bounding box center [238, 140] width 42 height 14
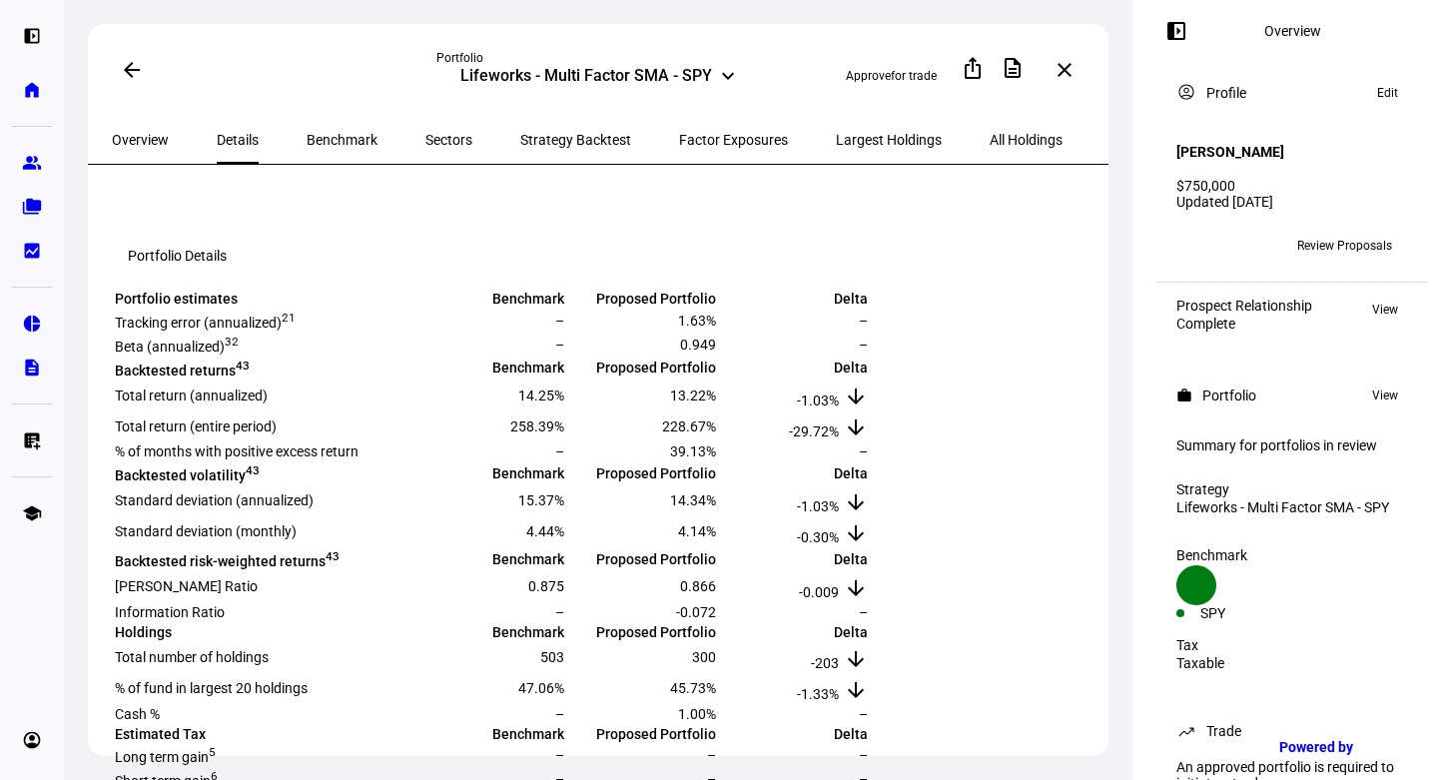
scroll to position [275, 0]
click at [992, 71] on span at bounding box center [973, 68] width 48 height 48
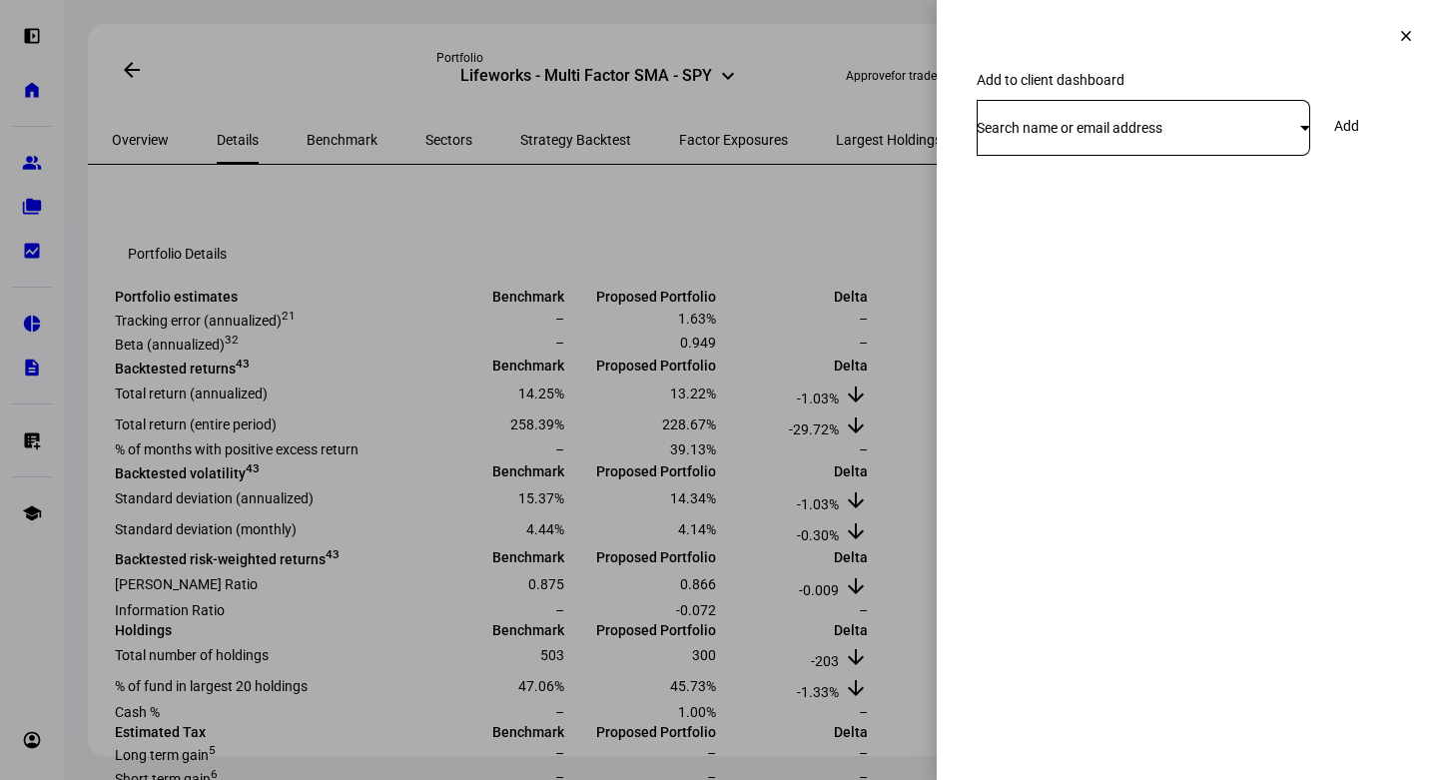
click at [1401, 35] on mat-icon "clear" at bounding box center [1406, 36] width 18 height 18
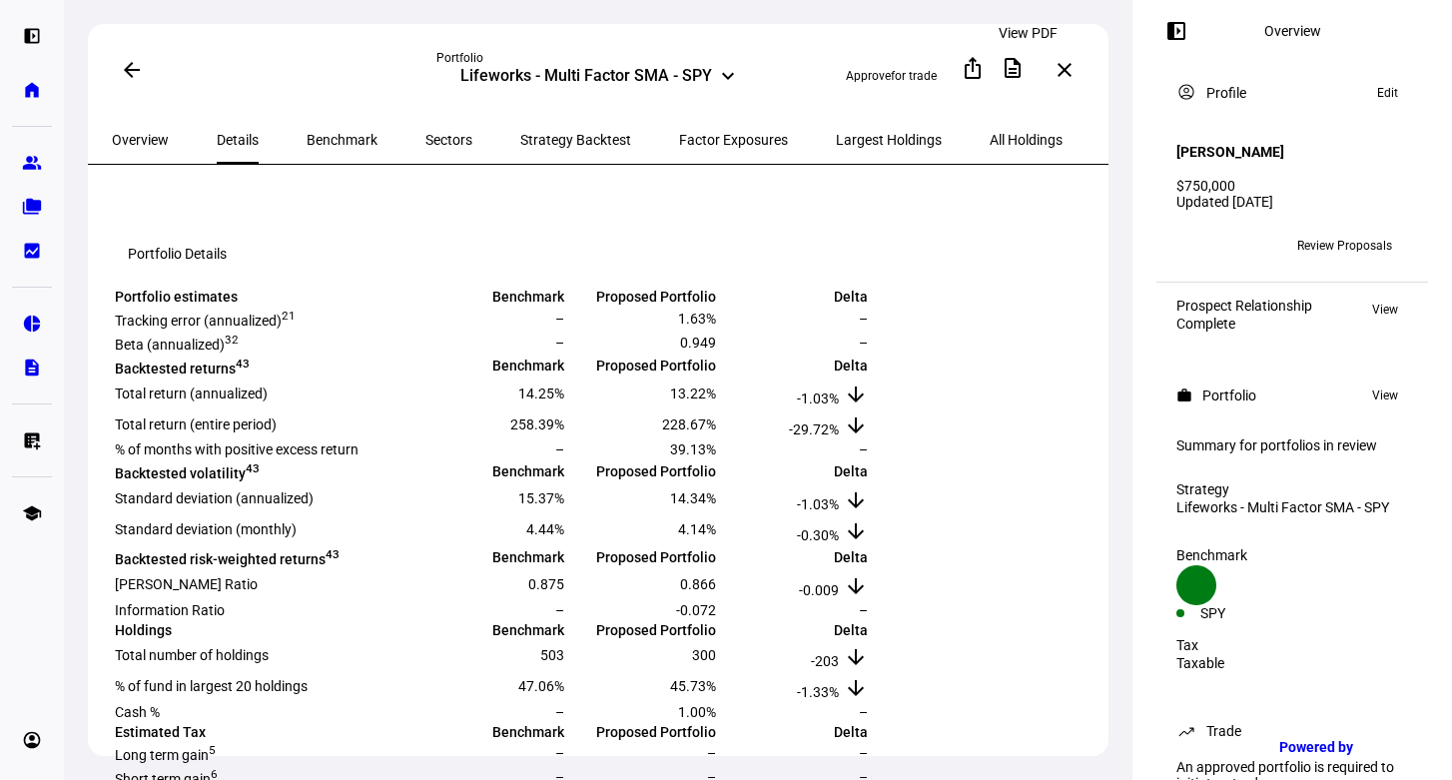
click at [1025, 63] on mat-icon "description" at bounding box center [1013, 68] width 24 height 24
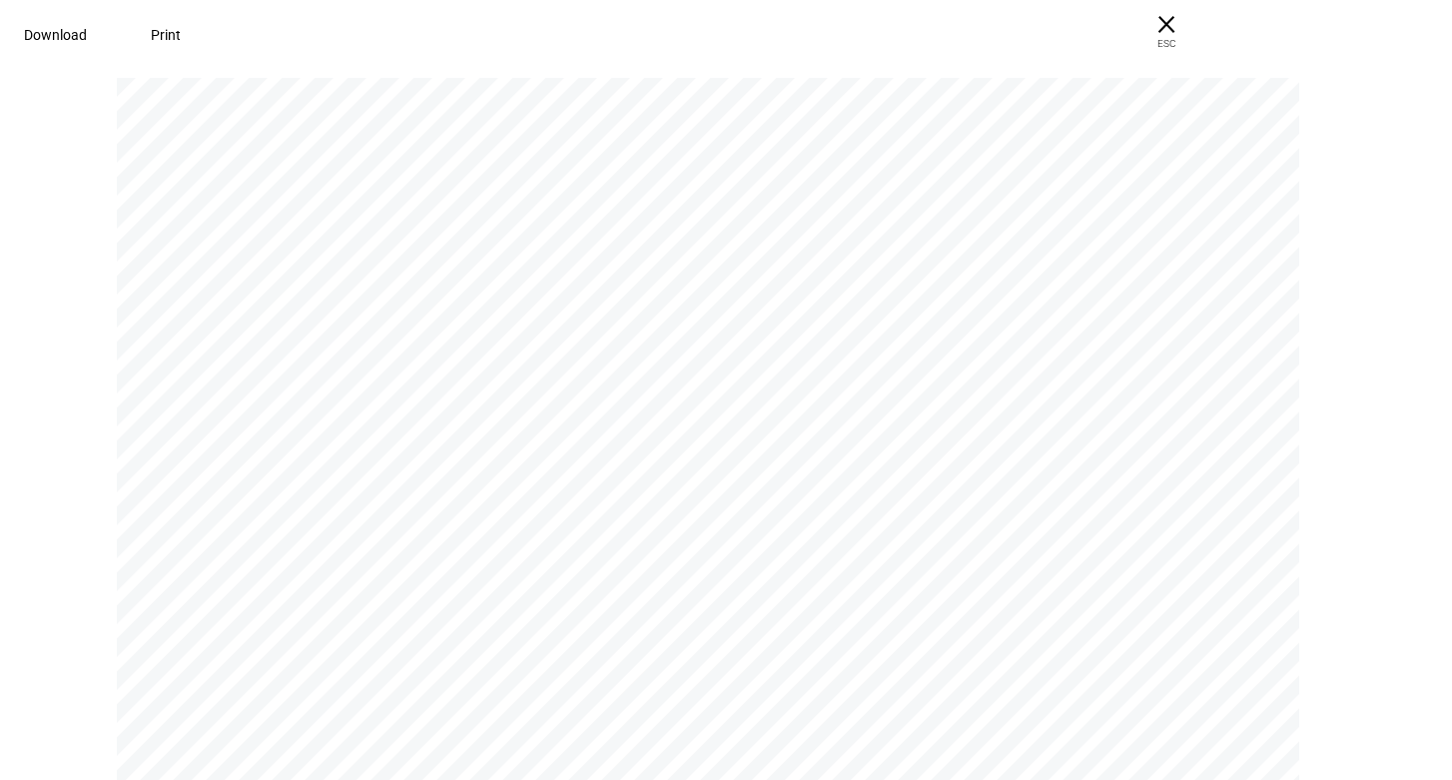
click at [87, 38] on span "Download" at bounding box center [55, 35] width 63 height 16
